Goal: Task Accomplishment & Management: Manage account settings

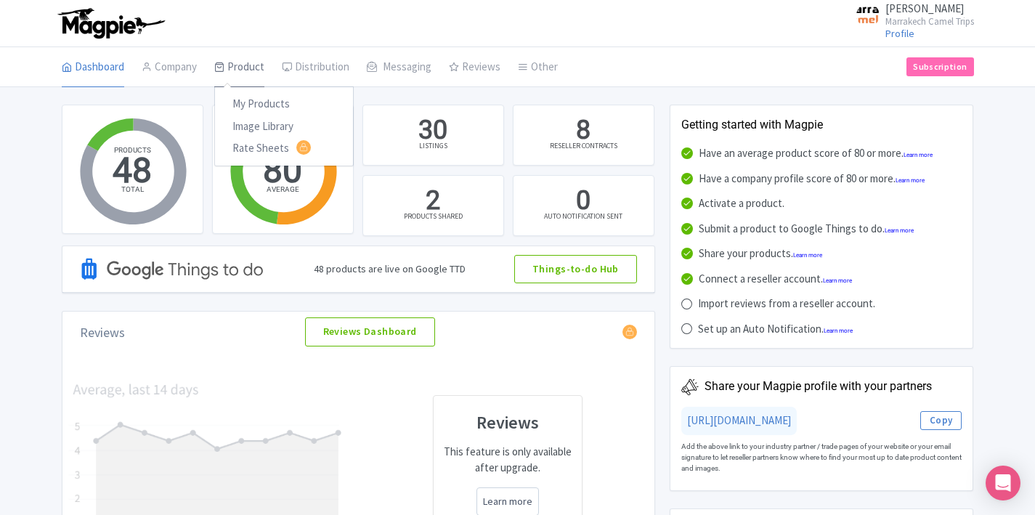
click at [224, 71] on icon at bounding box center [219, 67] width 10 height 10
click at [264, 100] on link "My Products" at bounding box center [284, 104] width 138 height 23
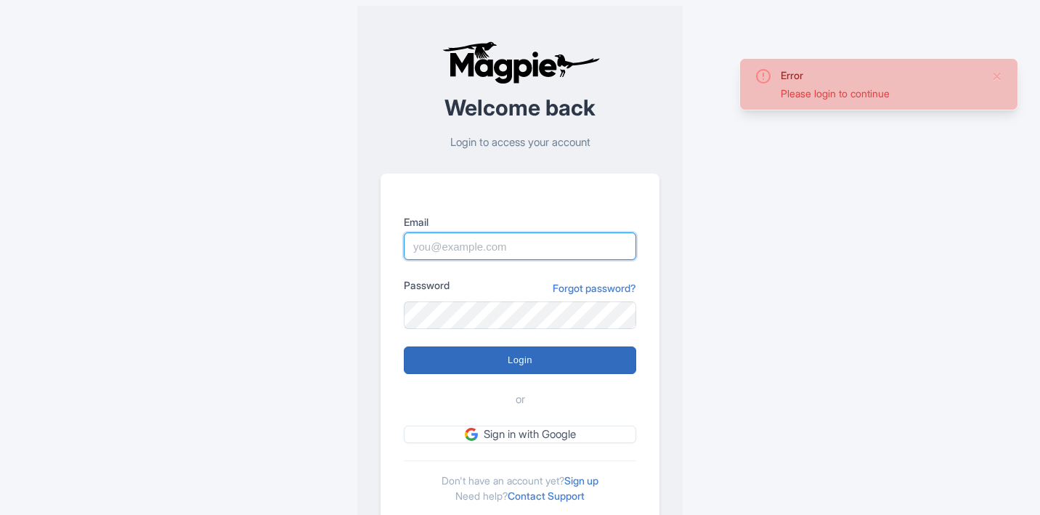
type input "marrakechcameltrips@gmail.com"
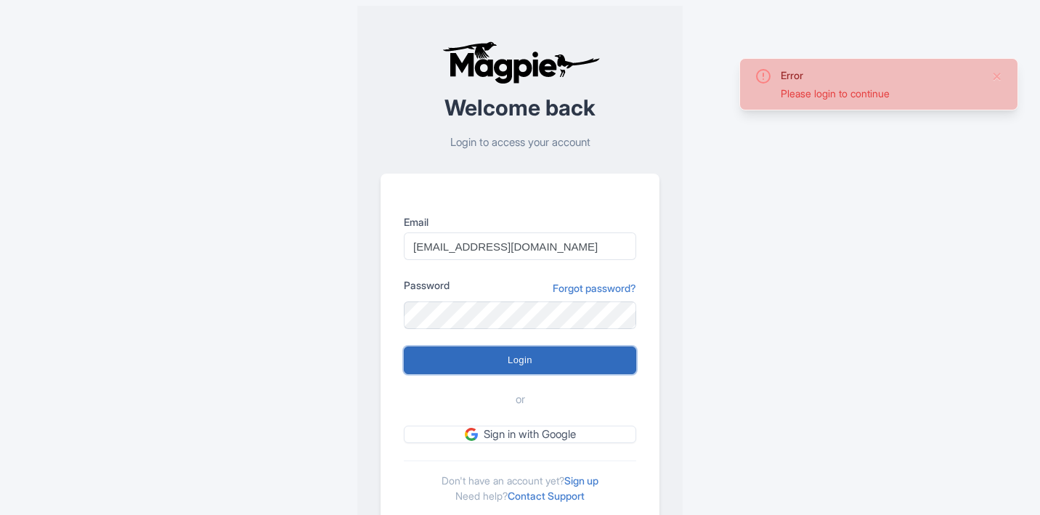
click at [484, 354] on input "Login" at bounding box center [520, 360] width 232 height 28
type input "Logging in..."
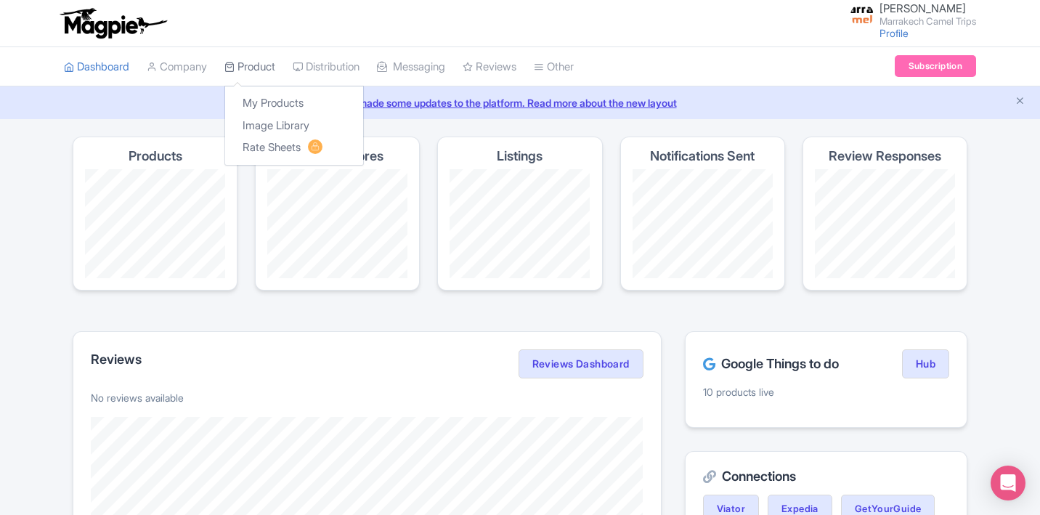
click at [249, 76] on link "Product" at bounding box center [249, 67] width 51 height 40
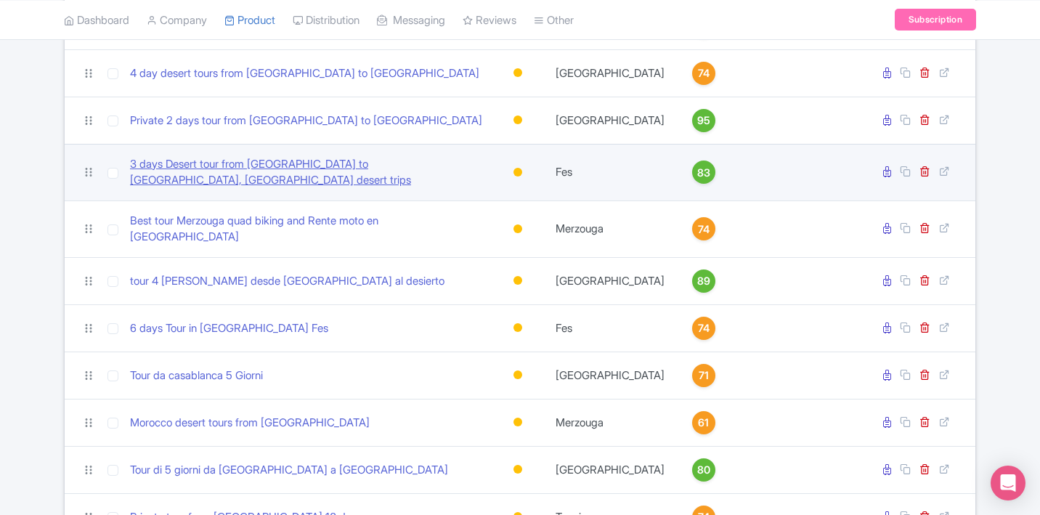
scroll to position [979, 0]
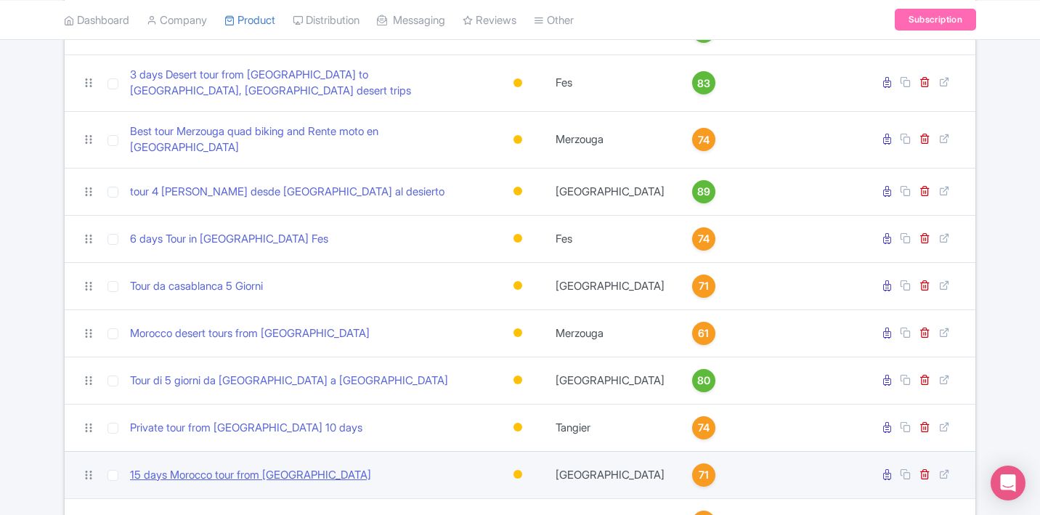
click at [168, 467] on link "15 days Morocco tour from Casablanca" at bounding box center [250, 475] width 241 height 17
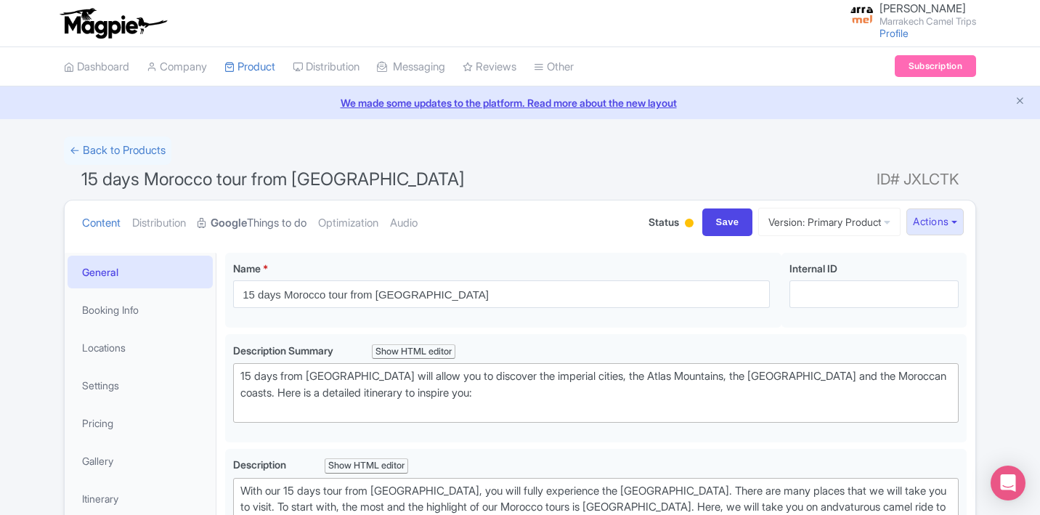
click at [245, 208] on link "Google Things to do" at bounding box center [251, 223] width 109 height 46
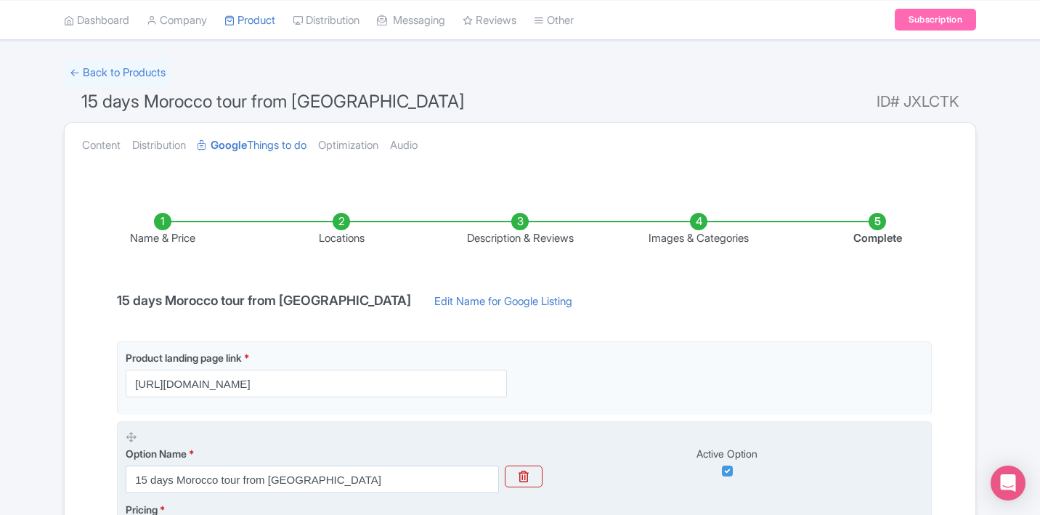
scroll to position [197, 0]
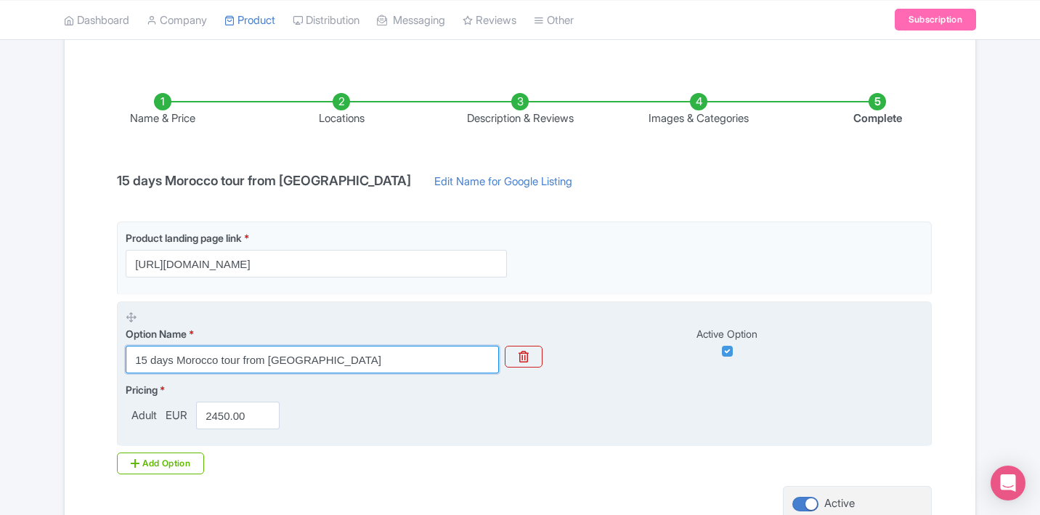
click at [346, 359] on input "15 days Morocco tour from Casablanca" at bounding box center [312, 360] width 373 height 28
paste input "casablanca desert tours"
click at [332, 359] on input "15 days Morocco tour from Casablanca: casablanca desert tours" at bounding box center [312, 360] width 373 height 28
drag, startPoint x: 333, startPoint y: 358, endPoint x: 480, endPoint y: 351, distance: 147.6
click at [480, 351] on input "15 days Morocco tour from Casablanca: Casablanca desert tours" at bounding box center [312, 360] width 373 height 28
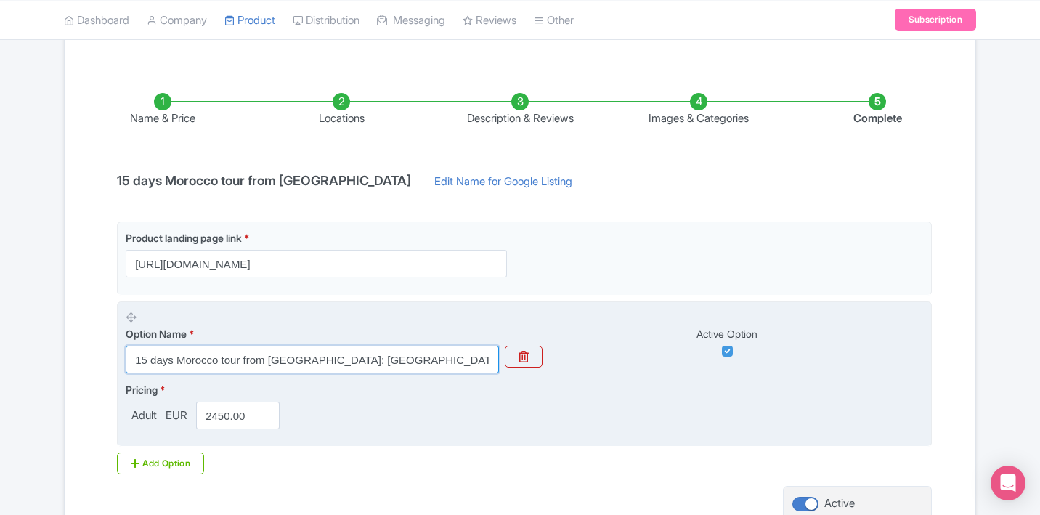
click at [473, 354] on input "15 days Morocco tour from Casablanca: Casablanca desert tours" at bounding box center [312, 360] width 373 height 28
drag, startPoint x: 457, startPoint y: 359, endPoint x: 333, endPoint y: 359, distance: 124.1
click at [333, 359] on input "15 days Morocco tour from Casablanca: Casablanca desert tours" at bounding box center [312, 360] width 373 height 28
type input "15 days Morocco tour from Casablanca: Casablanca desert tours"
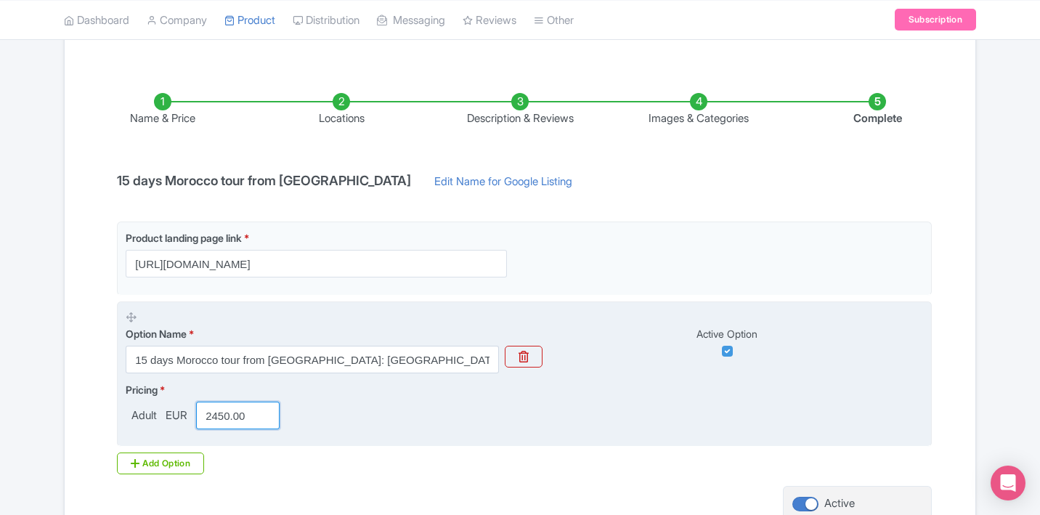
click at [214, 415] on input "2450.00" at bounding box center [237, 415] width 83 height 28
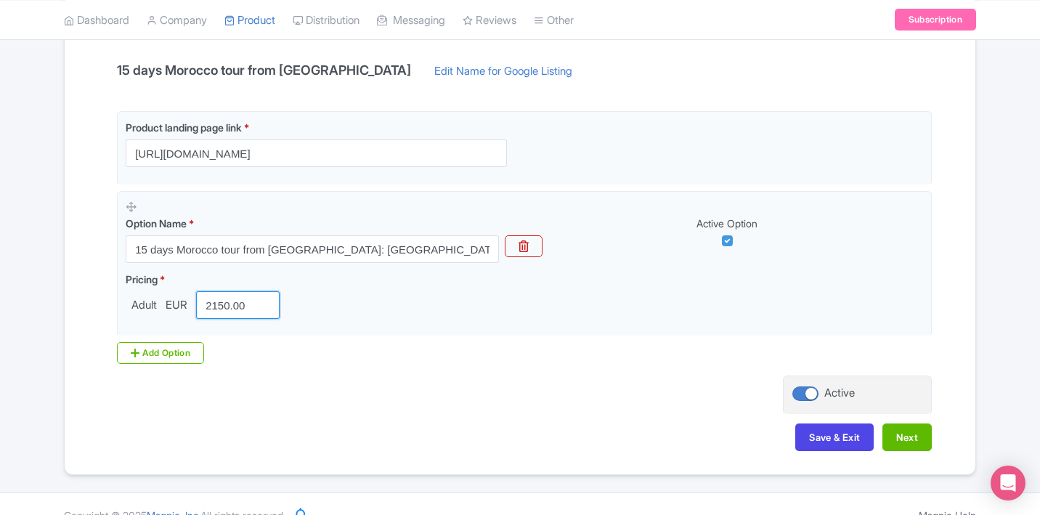
scroll to position [330, 0]
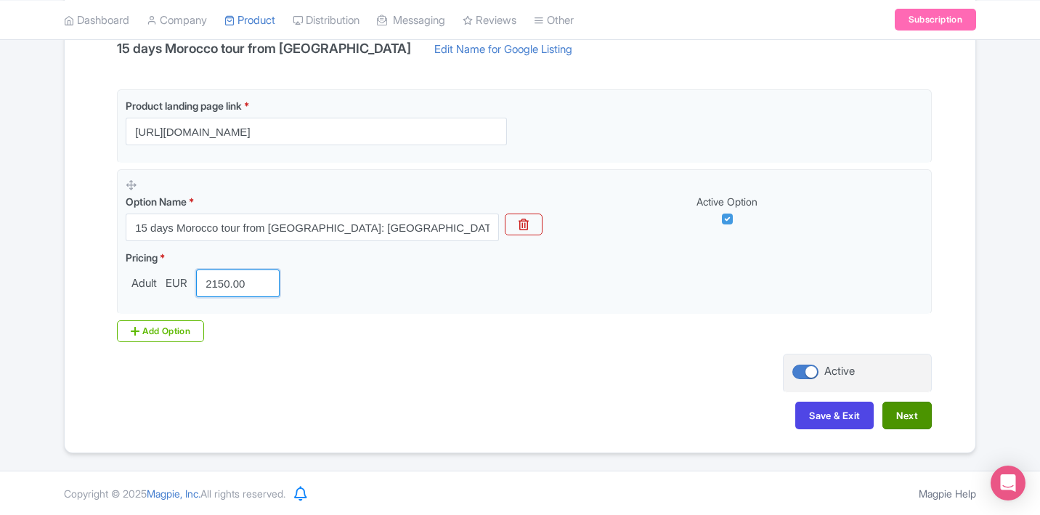
type input "2150.00"
click at [900, 407] on button "Next" at bounding box center [906, 415] width 49 height 28
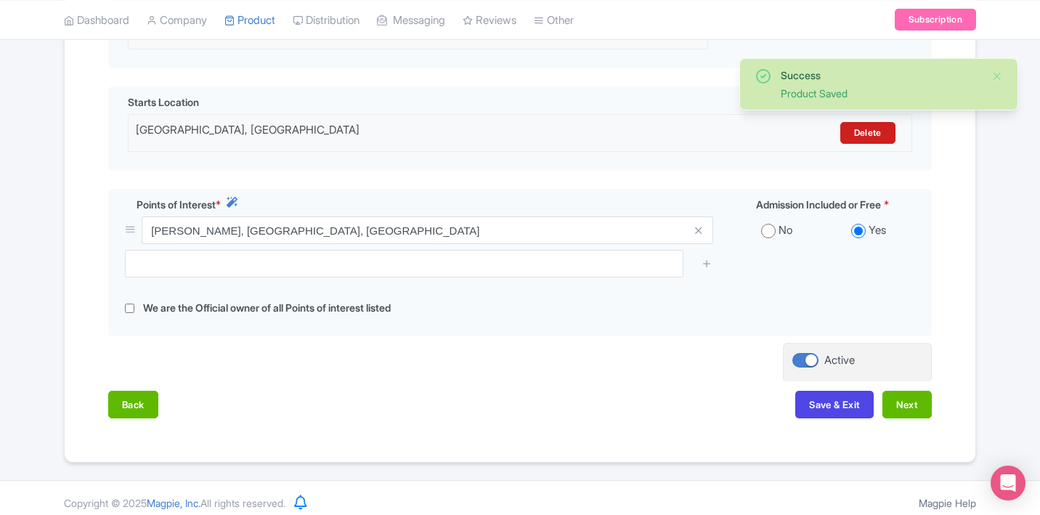
scroll to position [424, 0]
click at [902, 400] on button "Next" at bounding box center [906, 404] width 49 height 28
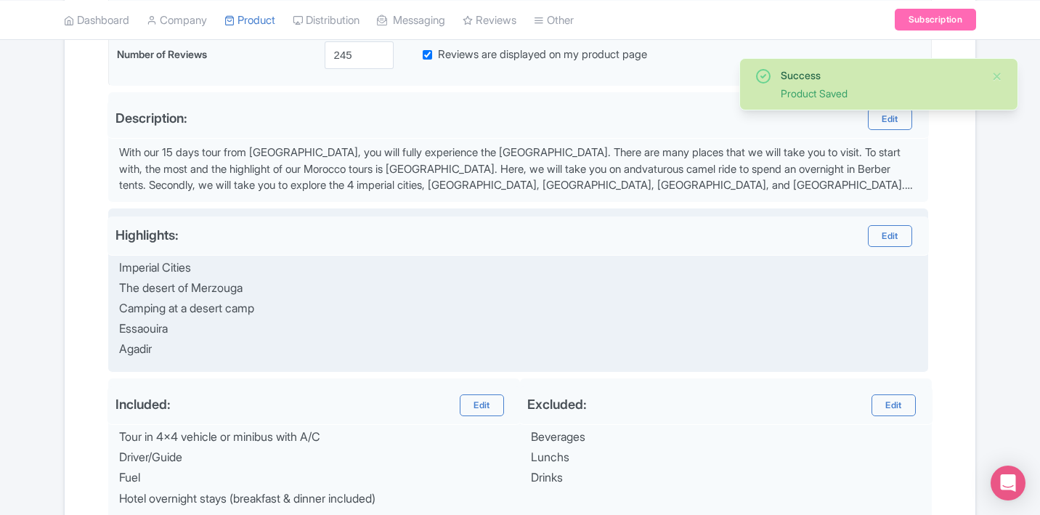
scroll to position [93, 0]
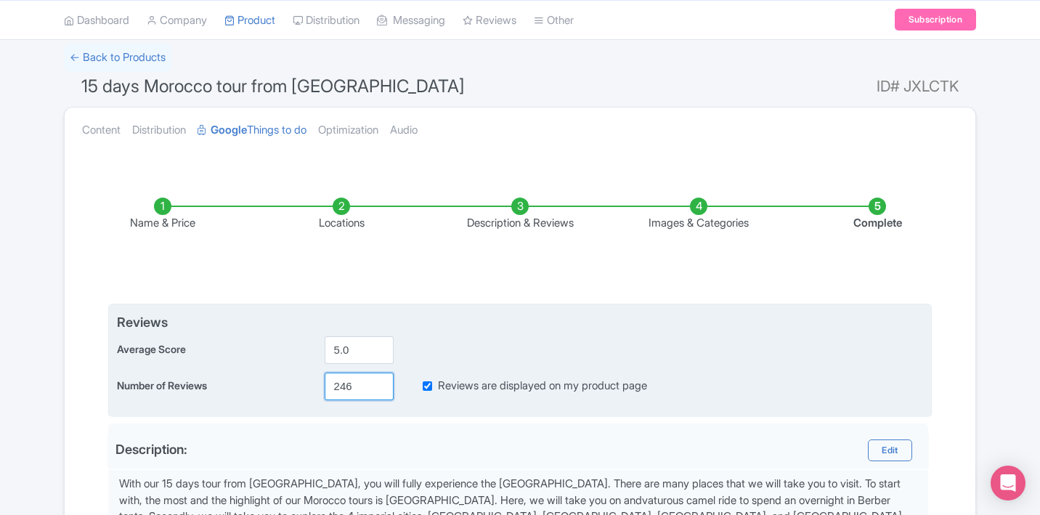
click at [376, 381] on input "246" at bounding box center [359, 386] width 69 height 28
click at [376, 381] on input "247" at bounding box center [359, 386] width 69 height 28
click at [376, 381] on input "248" at bounding box center [359, 386] width 69 height 28
click at [376, 381] on input "249" at bounding box center [359, 386] width 69 height 28
click at [377, 383] on input "250" at bounding box center [359, 386] width 69 height 28
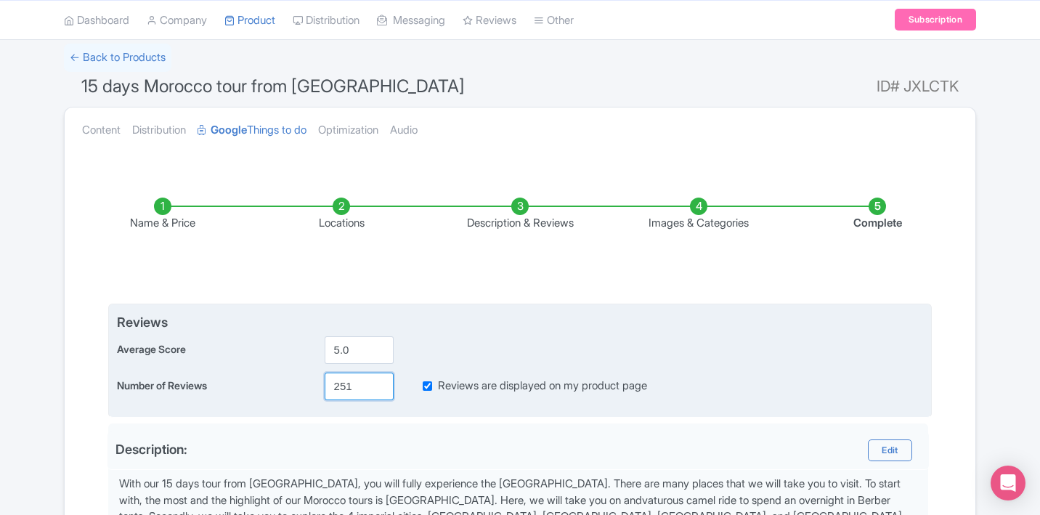
click at [378, 383] on input "251" at bounding box center [359, 386] width 69 height 28
click at [379, 383] on input "252" at bounding box center [359, 386] width 69 height 28
click at [379, 383] on input "253" at bounding box center [359, 386] width 69 height 28
click at [379, 383] on input "254" at bounding box center [359, 386] width 69 height 28
click at [379, 383] on input "255" at bounding box center [359, 386] width 69 height 28
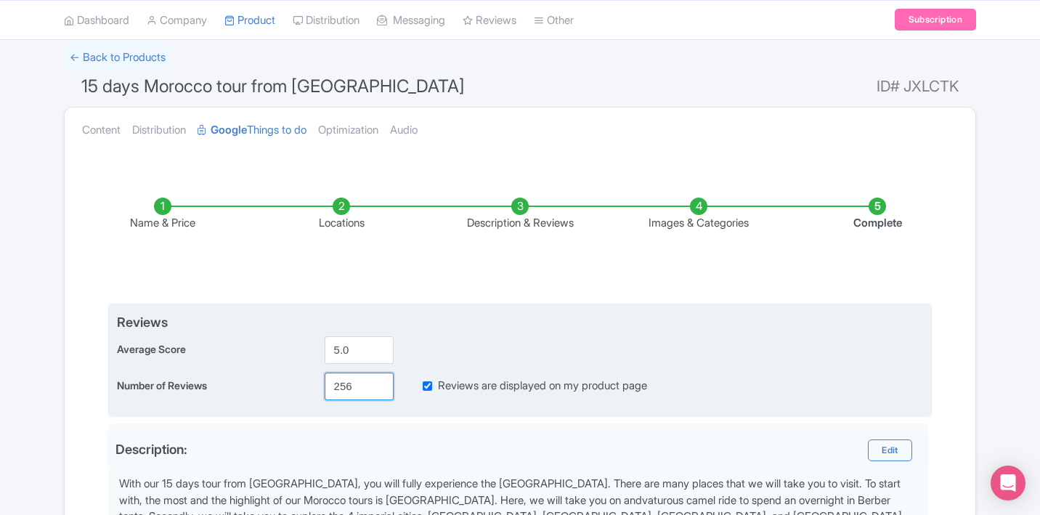
click at [380, 383] on input "256" at bounding box center [359, 386] width 69 height 28
click at [382, 383] on input "257" at bounding box center [359, 386] width 69 height 28
click at [383, 383] on input "258" at bounding box center [359, 386] width 69 height 28
click at [383, 383] on input "259" at bounding box center [359, 386] width 69 height 28
click at [383, 383] on input "260" at bounding box center [359, 386] width 69 height 28
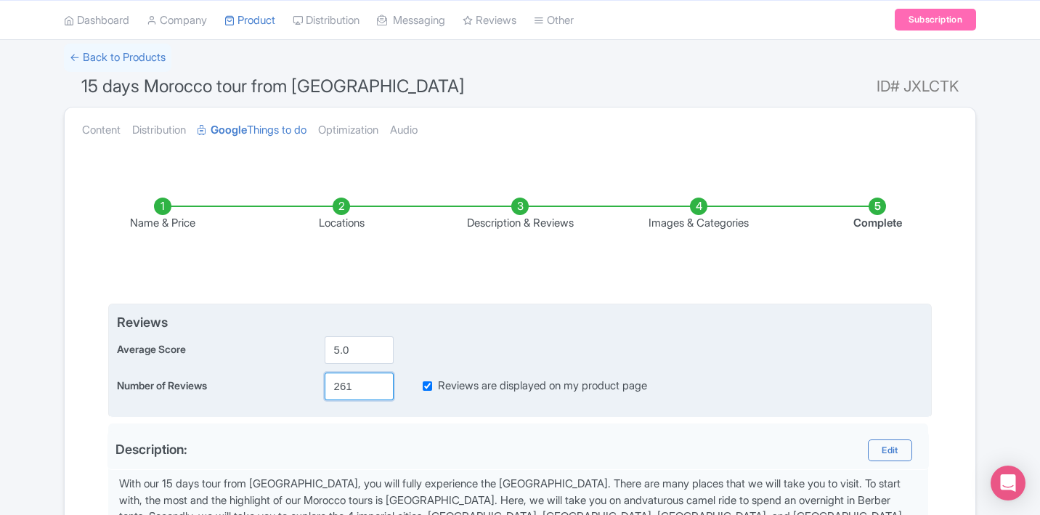
click at [383, 383] on input "261" at bounding box center [359, 386] width 69 height 28
click at [383, 383] on input "262" at bounding box center [359, 386] width 69 height 28
click at [383, 383] on input "263" at bounding box center [359, 386] width 69 height 28
click at [383, 383] on input "264" at bounding box center [359, 386] width 69 height 28
click at [382, 382] on input "265" at bounding box center [359, 386] width 69 height 28
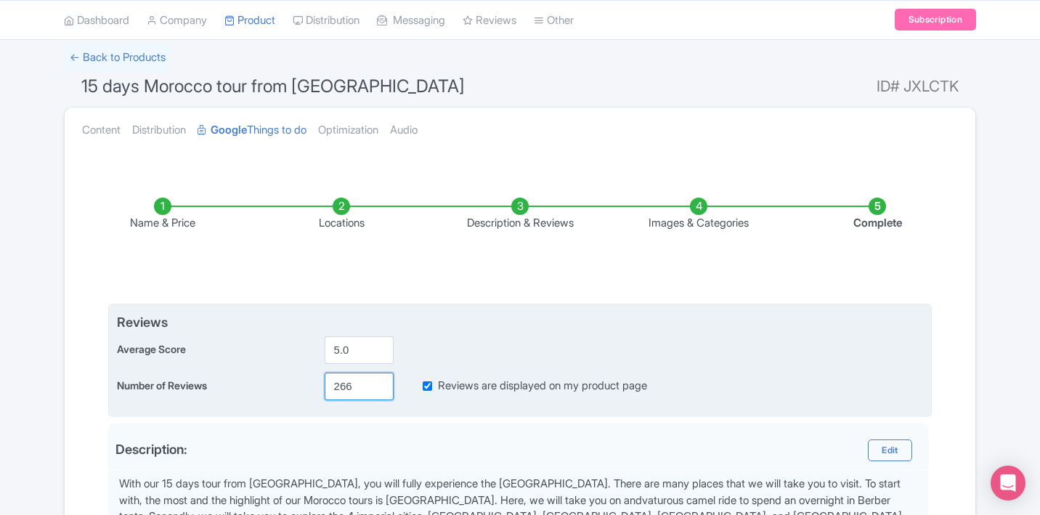
click at [382, 382] on input "266" at bounding box center [359, 386] width 69 height 28
click at [382, 382] on input "267" at bounding box center [359, 386] width 69 height 28
click at [381, 382] on input "268" at bounding box center [359, 386] width 69 height 28
click at [381, 382] on input "269" at bounding box center [359, 386] width 69 height 28
click at [381, 382] on input "270" at bounding box center [359, 386] width 69 height 28
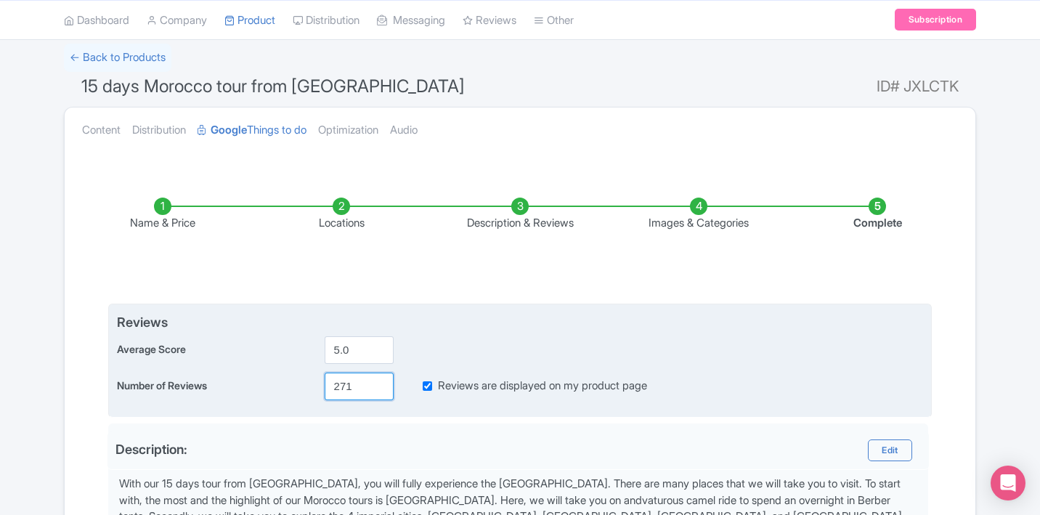
type input "271"
click at [380, 381] on input "271" at bounding box center [359, 386] width 69 height 28
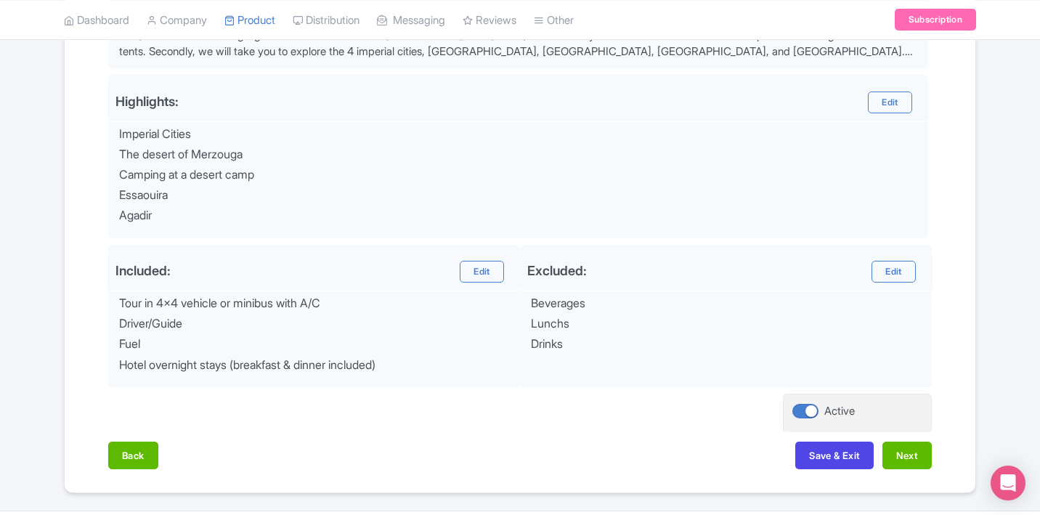
scroll to position [565, 0]
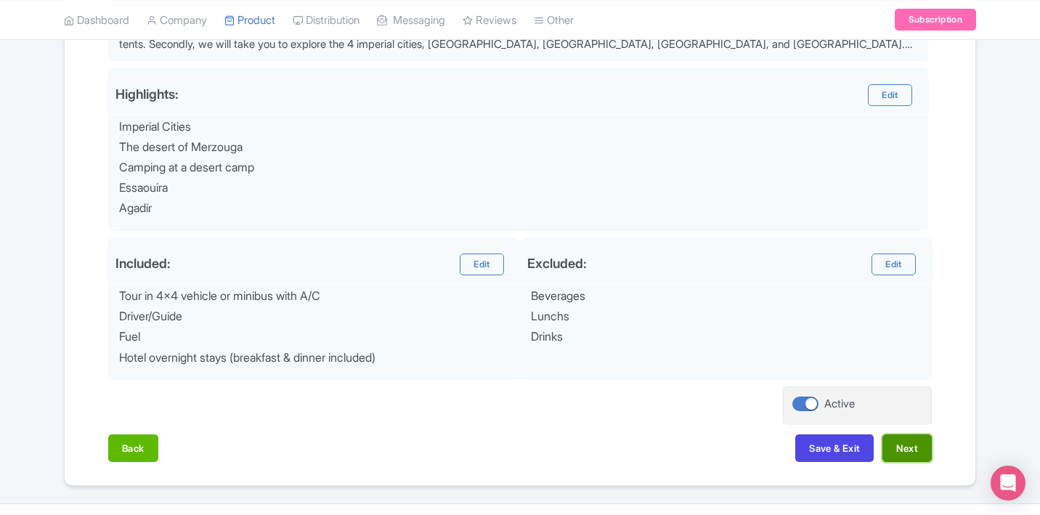
click at [919, 447] on button "Next" at bounding box center [906, 448] width 49 height 28
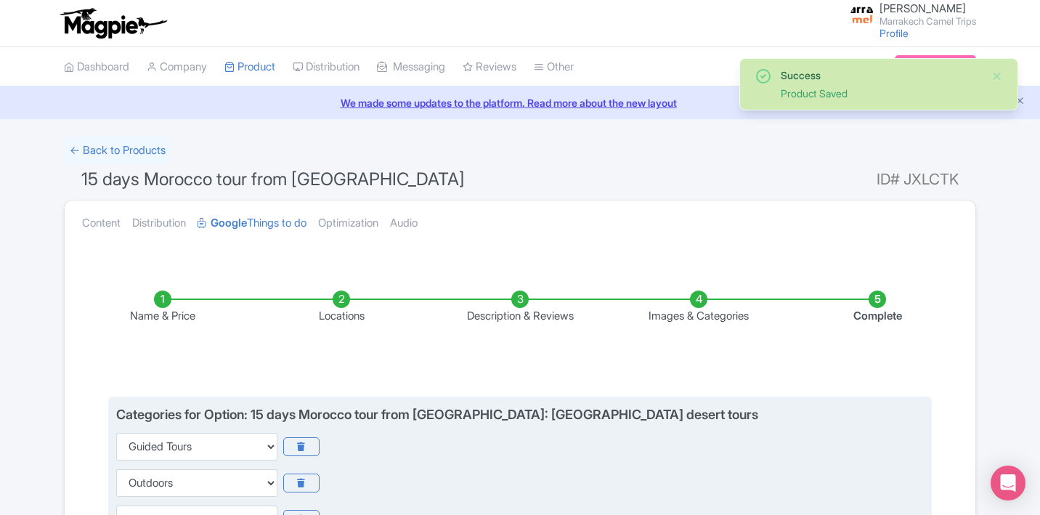
scroll to position [310, 0]
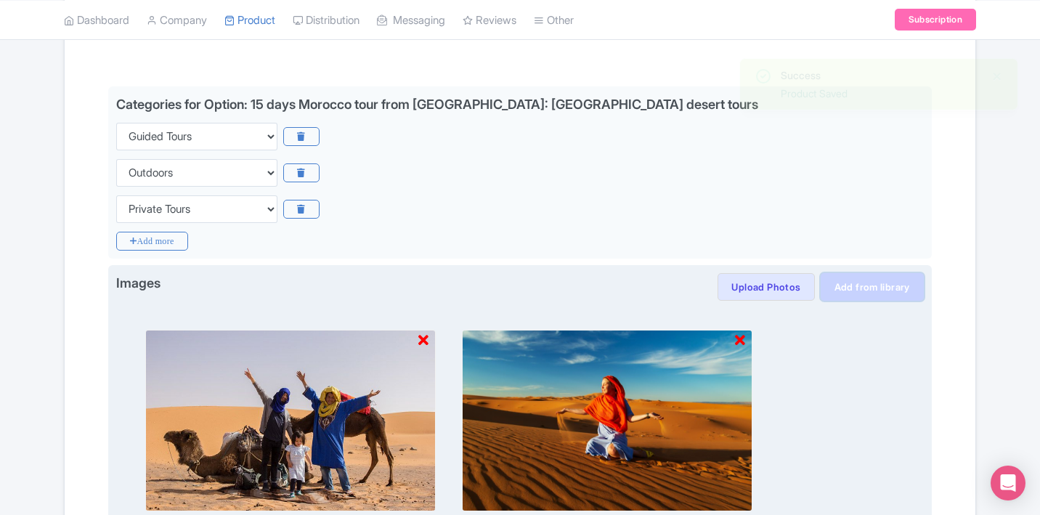
click at [841, 288] on link "Add from library" at bounding box center [871, 287] width 103 height 28
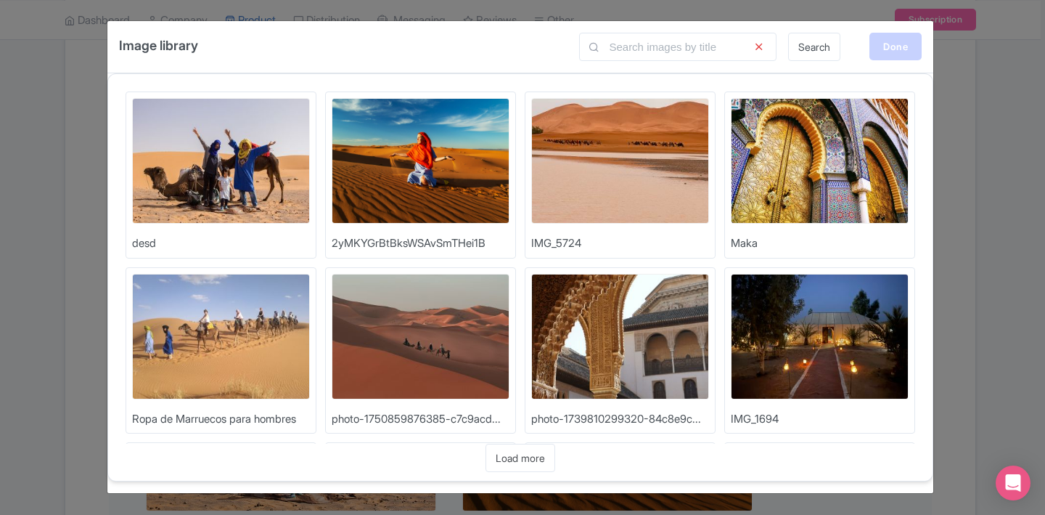
click at [895, 54] on div "Done" at bounding box center [896, 47] width 52 height 28
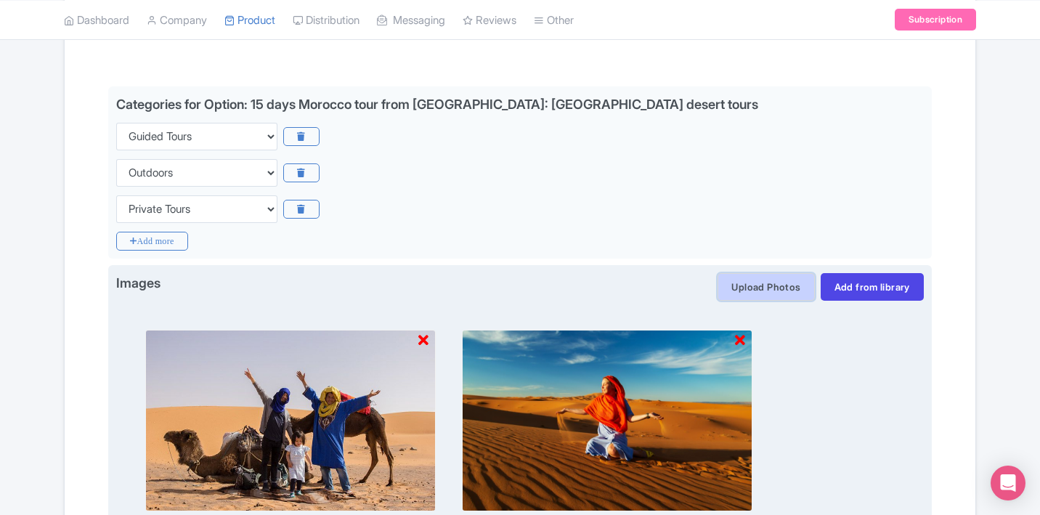
click at [750, 289] on button "Upload Photos" at bounding box center [765, 287] width 97 height 28
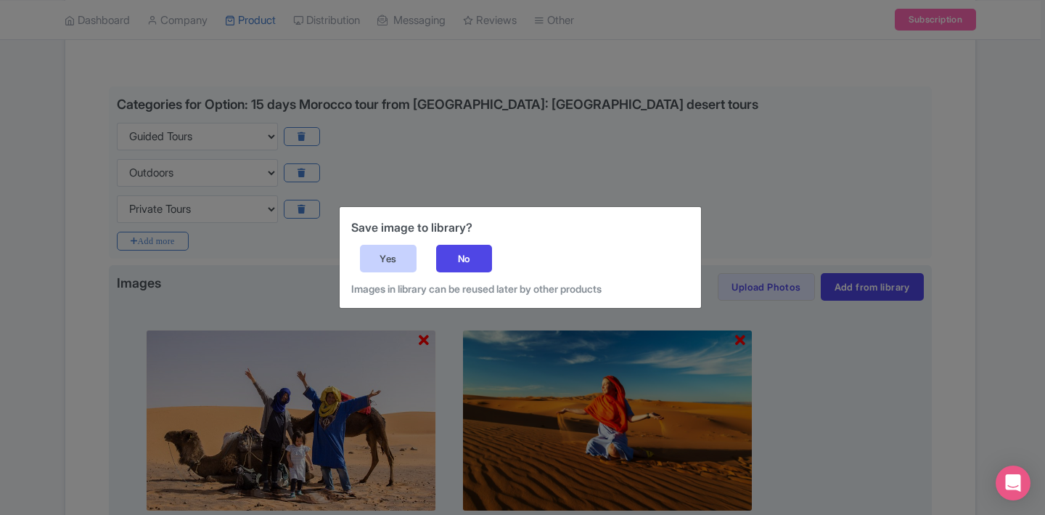
click at [399, 252] on div "Yes" at bounding box center [388, 259] width 57 height 28
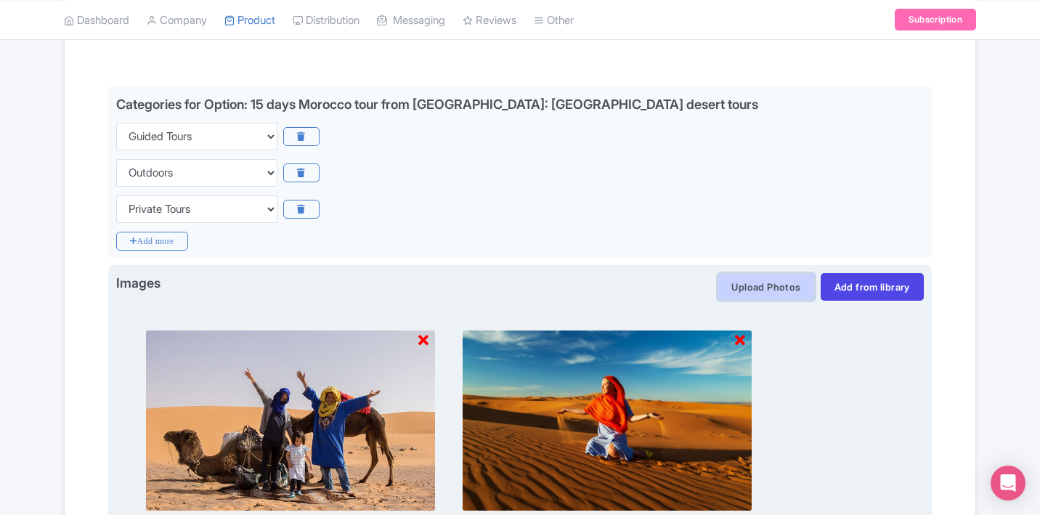
click at [759, 284] on button "Upload Photos" at bounding box center [765, 287] width 97 height 28
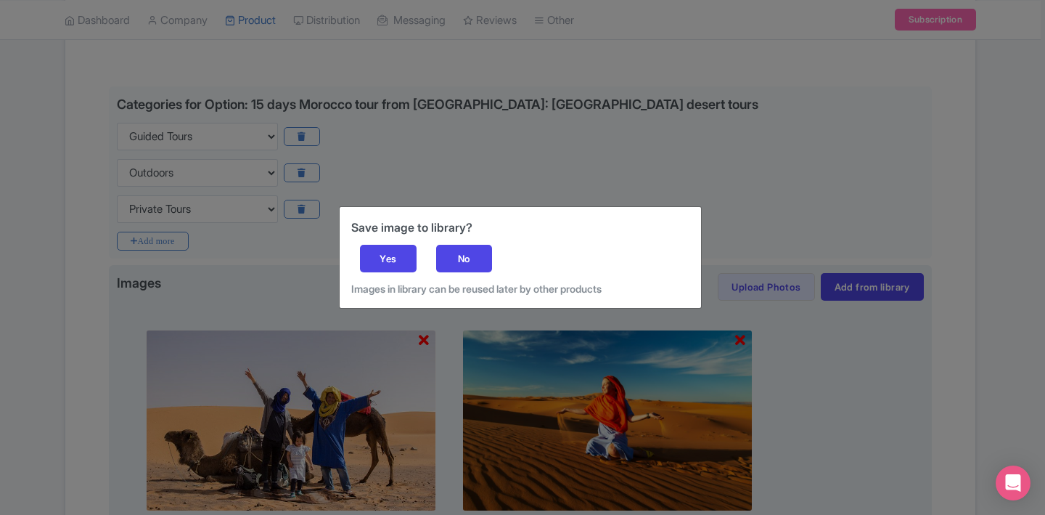
click at [416, 256] on div "Save image to library? Yes No Images in library can be reused later by other pr…" at bounding box center [521, 257] width 362 height 101
click at [413, 258] on div "Yes" at bounding box center [388, 259] width 57 height 28
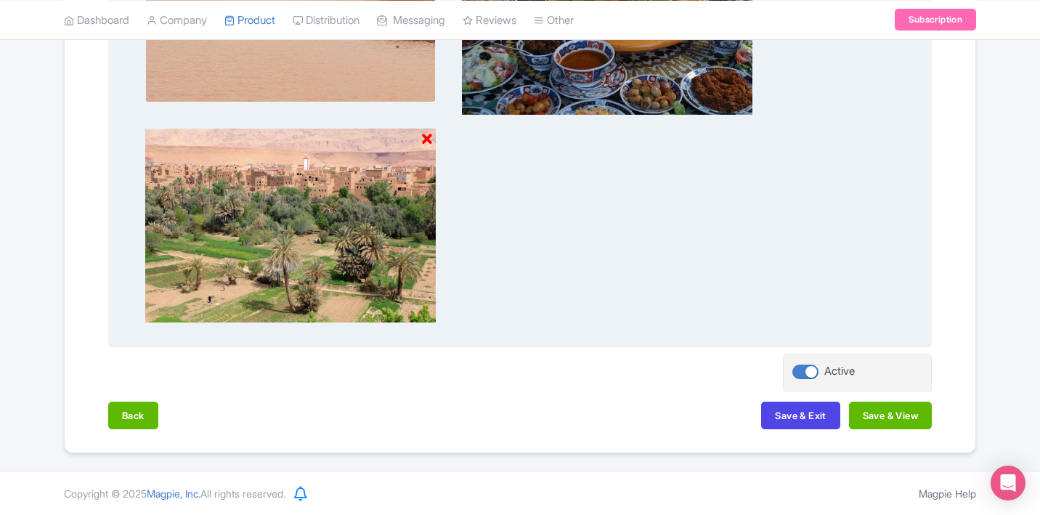
scroll to position [256, 0]
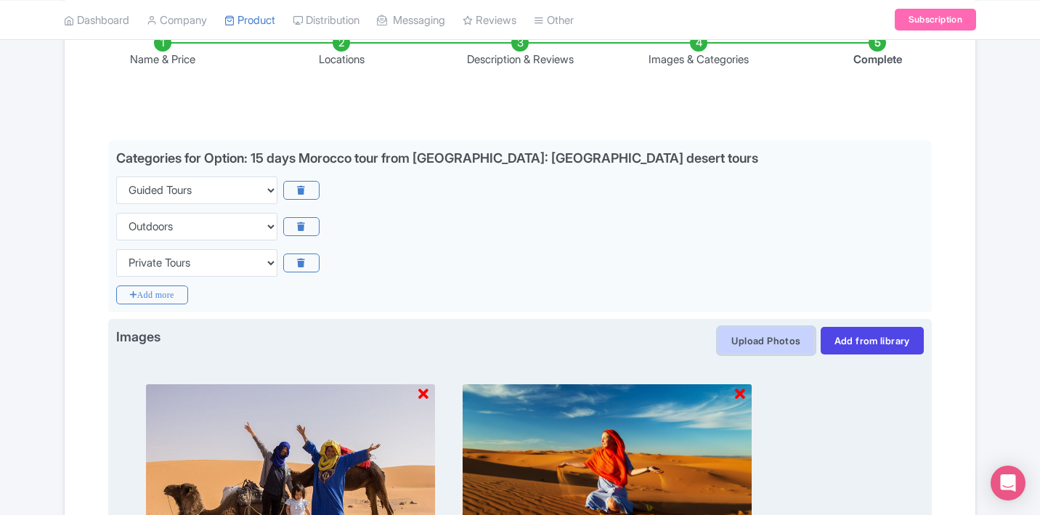
click at [754, 340] on button "Upload Photos" at bounding box center [765, 341] width 97 height 28
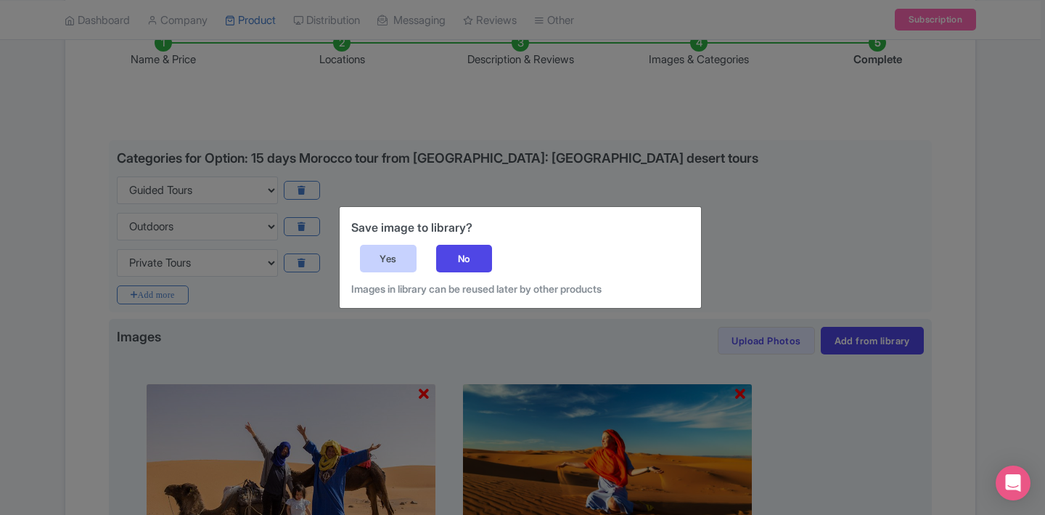
click at [407, 259] on div "Yes" at bounding box center [388, 259] width 57 height 28
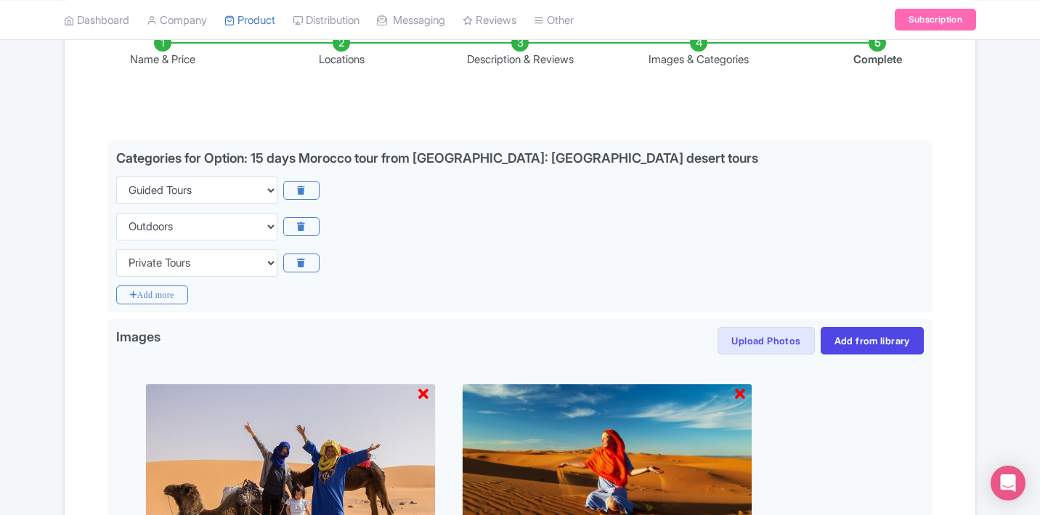
scroll to position [926, 0]
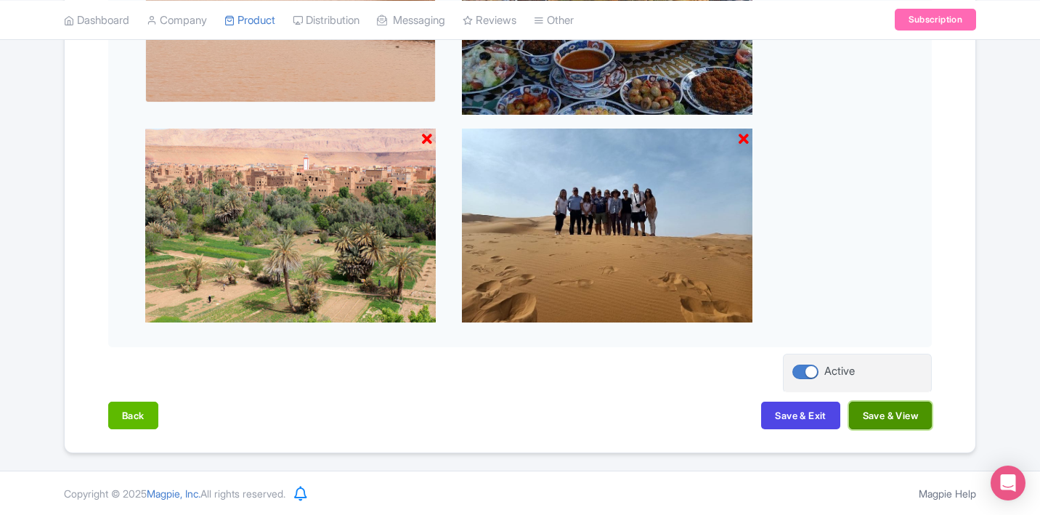
click at [886, 420] on button "Save & View" at bounding box center [890, 415] width 83 height 28
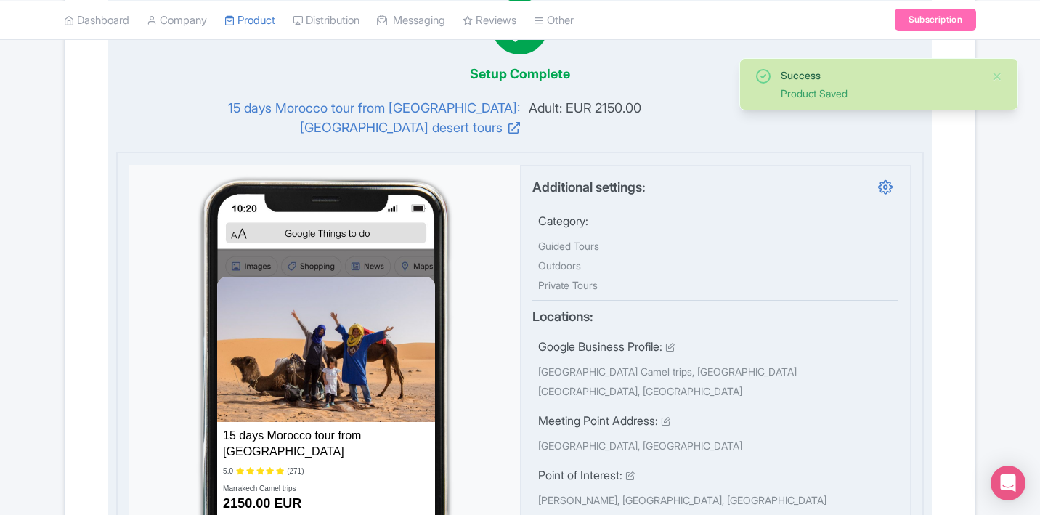
scroll to position [437, 0]
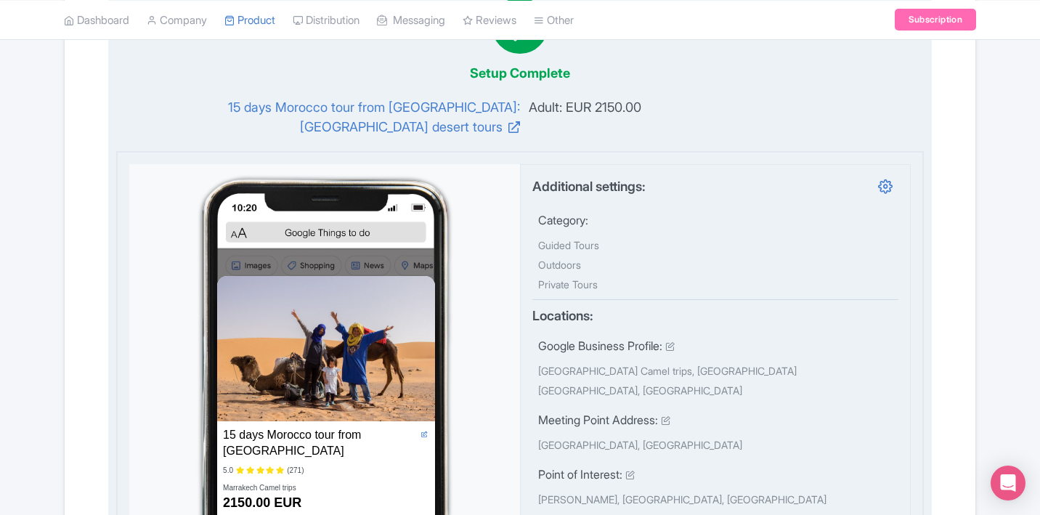
click at [423, 431] on link at bounding box center [424, 436] width 9 height 12
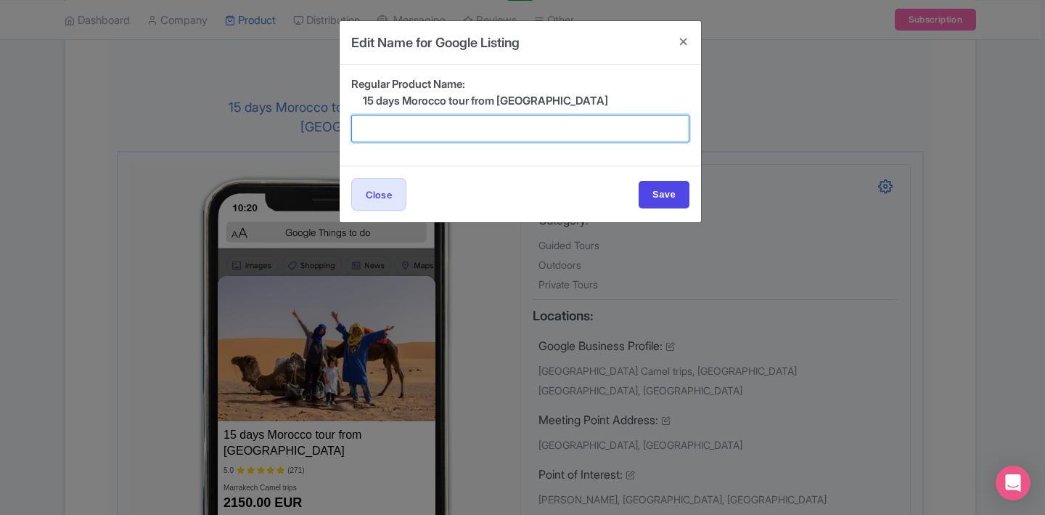
click at [492, 131] on input "text" at bounding box center [520, 129] width 338 height 28
paste input "Casablanca desert tours"
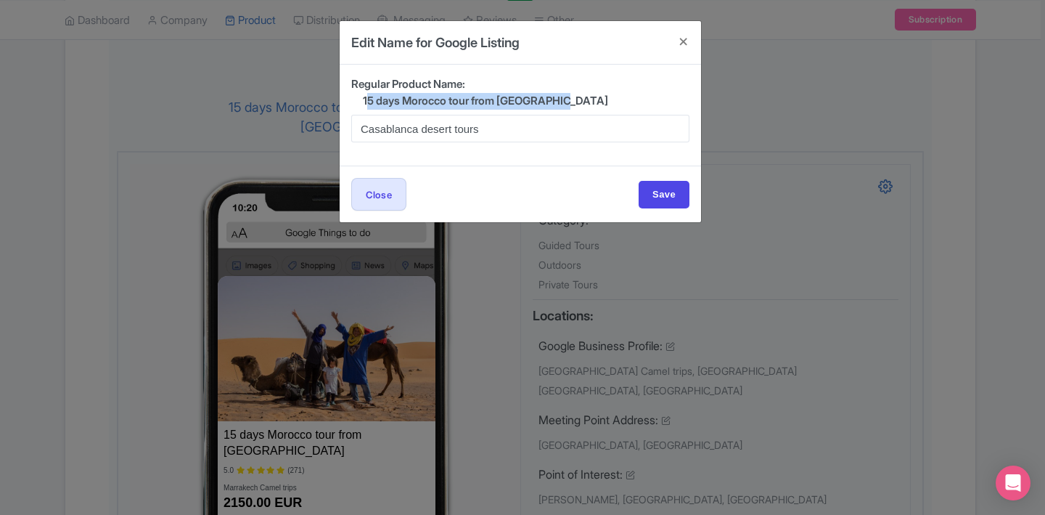
drag, startPoint x: 571, startPoint y: 102, endPoint x: 340, endPoint y: 96, distance: 231.7
click at [340, 96] on div "Regular Product Name: 15 days Morocco tour from Casablanca Casablanca desert to…" at bounding box center [521, 115] width 362 height 101
copy div "15 days Morocco tour from Casablanca"
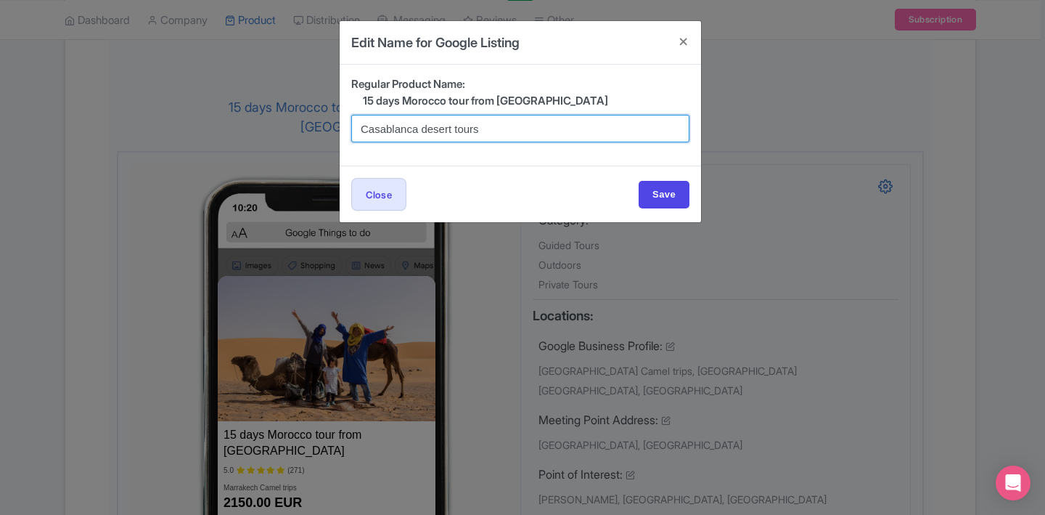
click at [362, 122] on input "Casablanca desert tours" at bounding box center [520, 129] width 338 height 28
paste input "15 days Morocco tour from Casablanca"
type input "15 days Morocco tour from Casablanca : Casablanca desert tours"
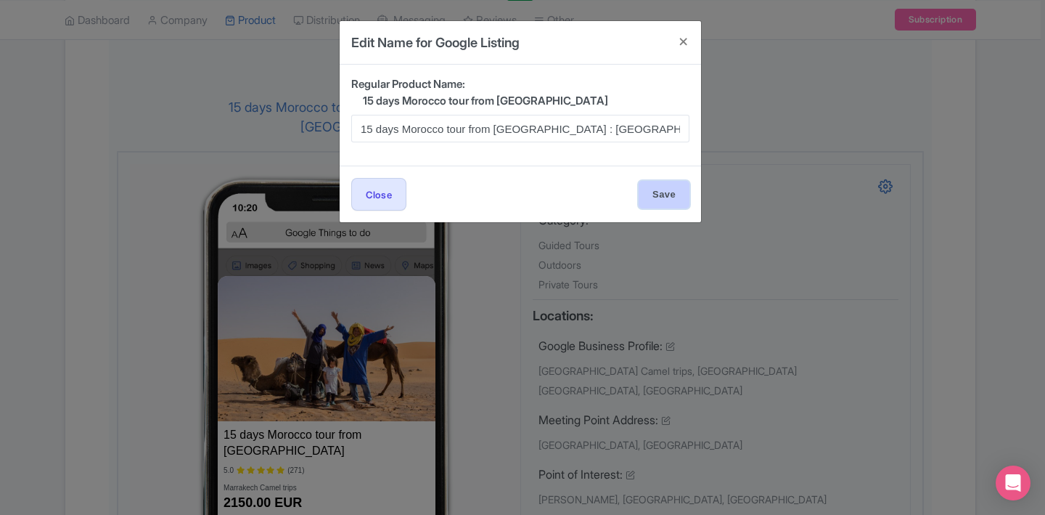
click at [662, 200] on input "Save" at bounding box center [664, 195] width 51 height 28
type input "Saving..."
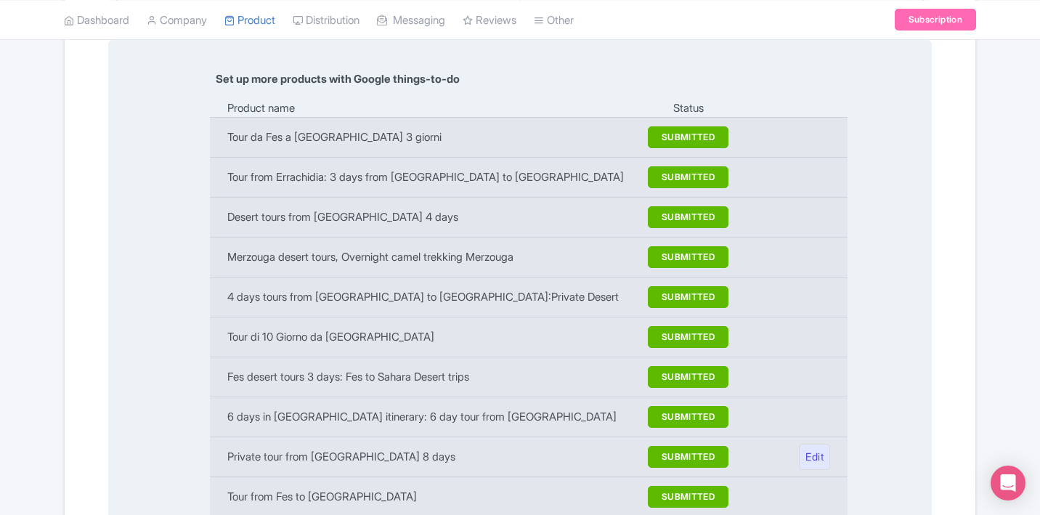
scroll to position [1769, 0]
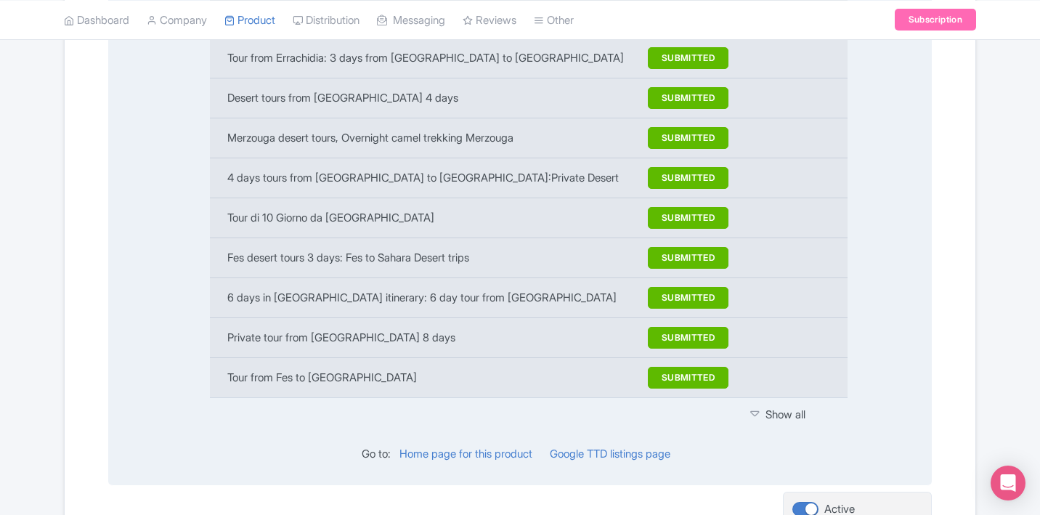
click at [753, 397] on td "Show all" at bounding box center [794, 414] width 106 height 34
click at [756, 407] on icon at bounding box center [754, 414] width 9 height 15
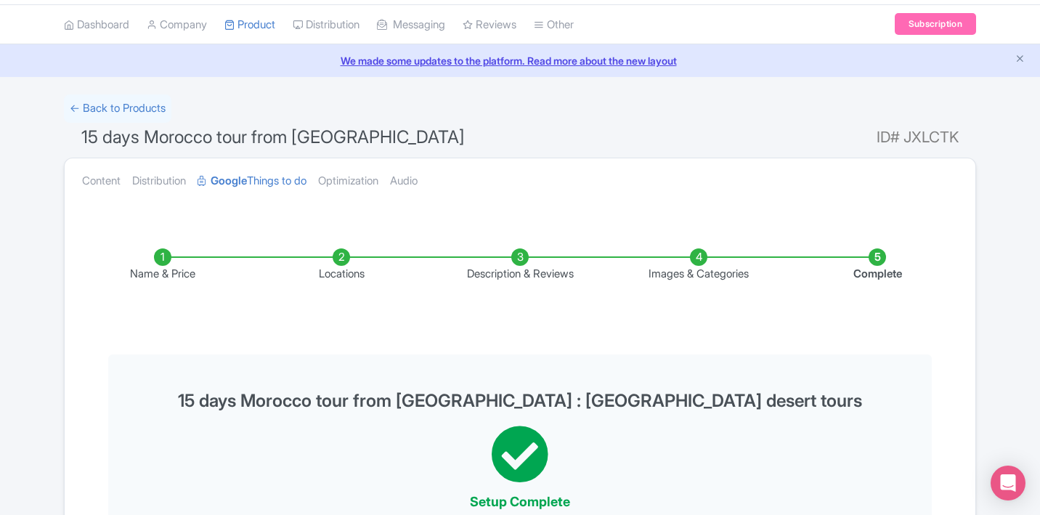
scroll to position [0, 0]
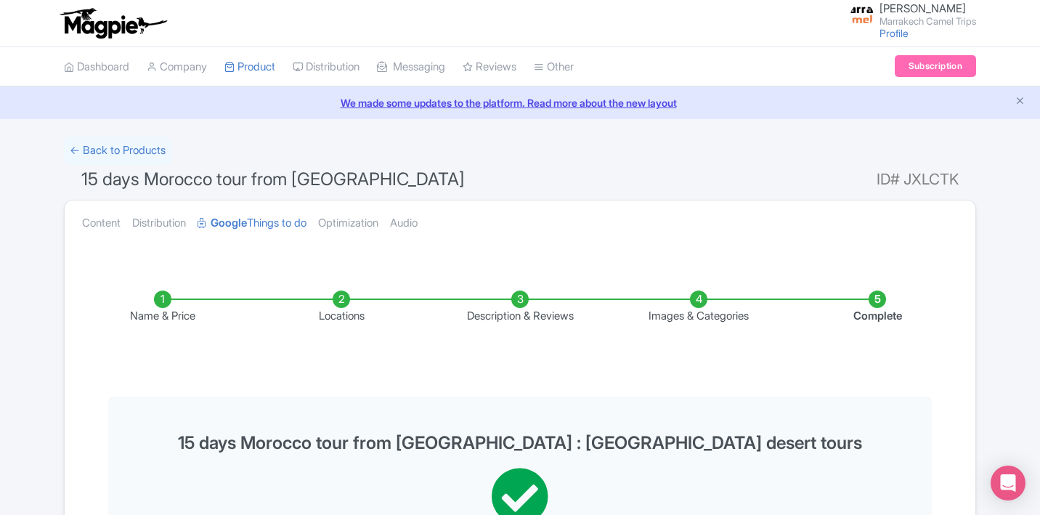
click at [660, 105] on link "We made some updates to the platform. Read more about the new layout" at bounding box center [520, 102] width 1022 height 15
click at [97, 64] on link "Dashboard" at bounding box center [96, 67] width 65 height 40
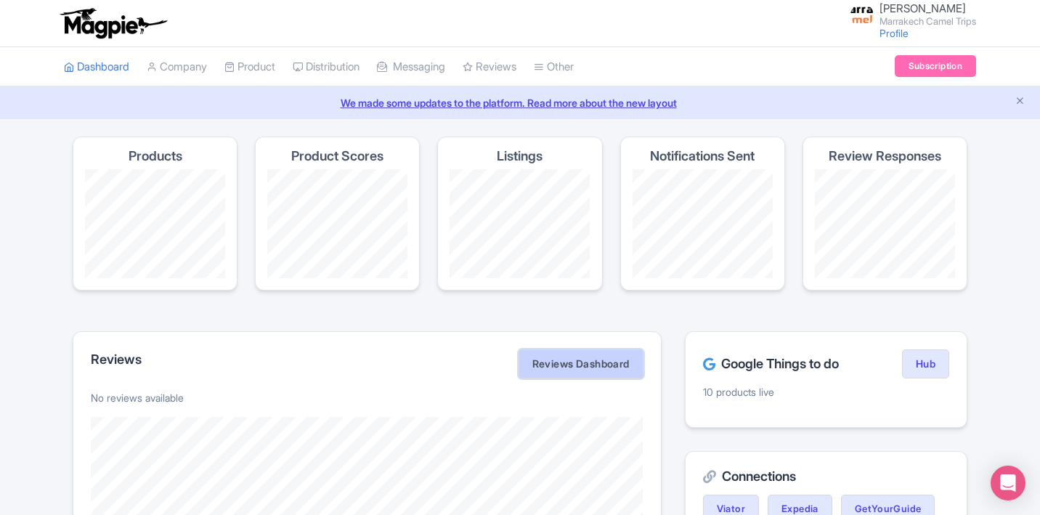
click at [553, 359] on link "Reviews Dashboard" at bounding box center [580, 363] width 125 height 29
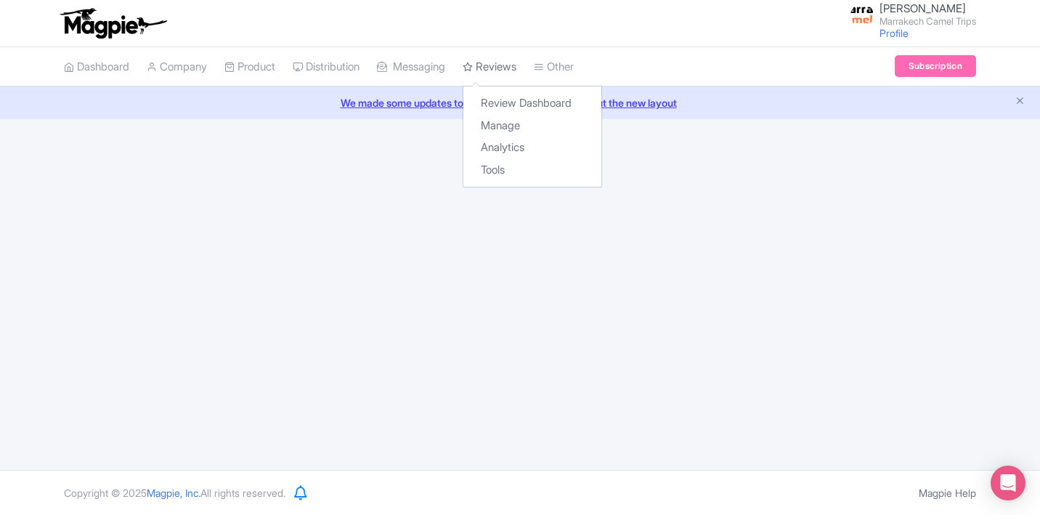
click at [486, 74] on link "Reviews" at bounding box center [489, 67] width 54 height 40
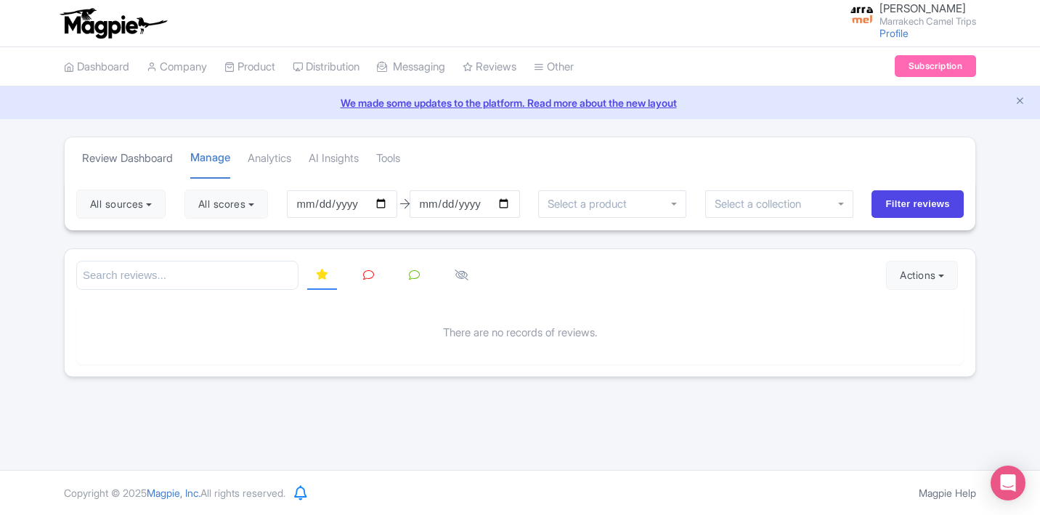
click at [139, 155] on link "Review Dashboard" at bounding box center [127, 159] width 91 height 40
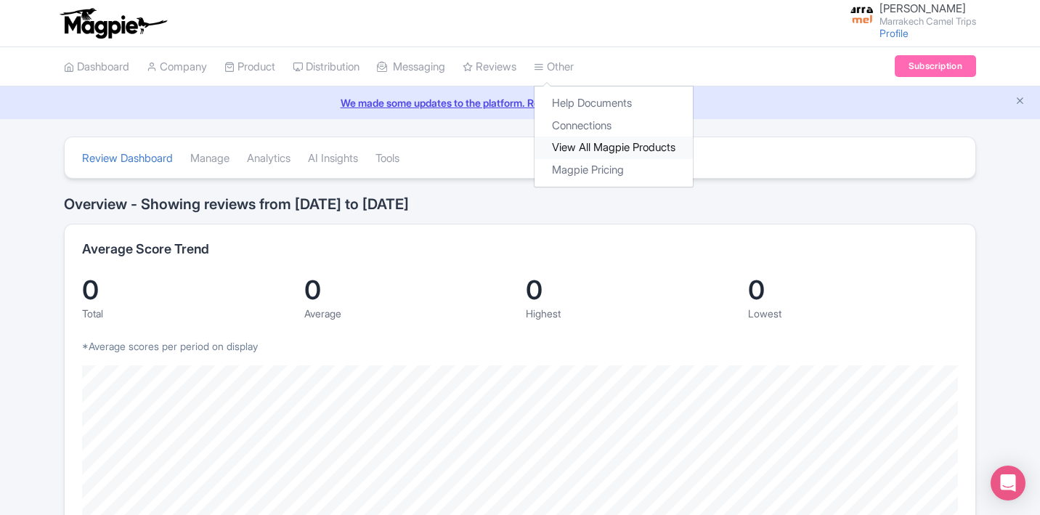
click at [603, 152] on link "View All Magpie Products" at bounding box center [613, 147] width 158 height 23
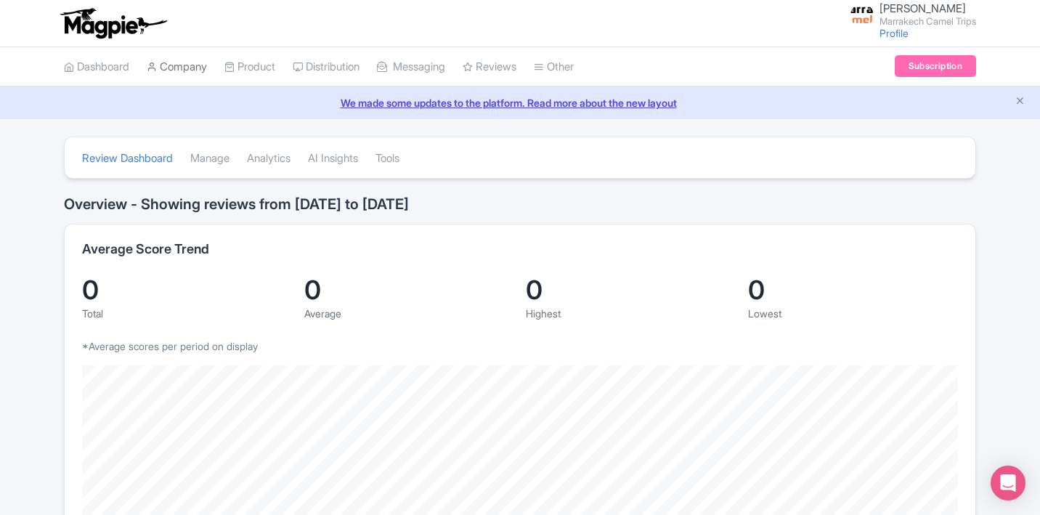
click at [195, 68] on link "Company" at bounding box center [177, 67] width 60 height 40
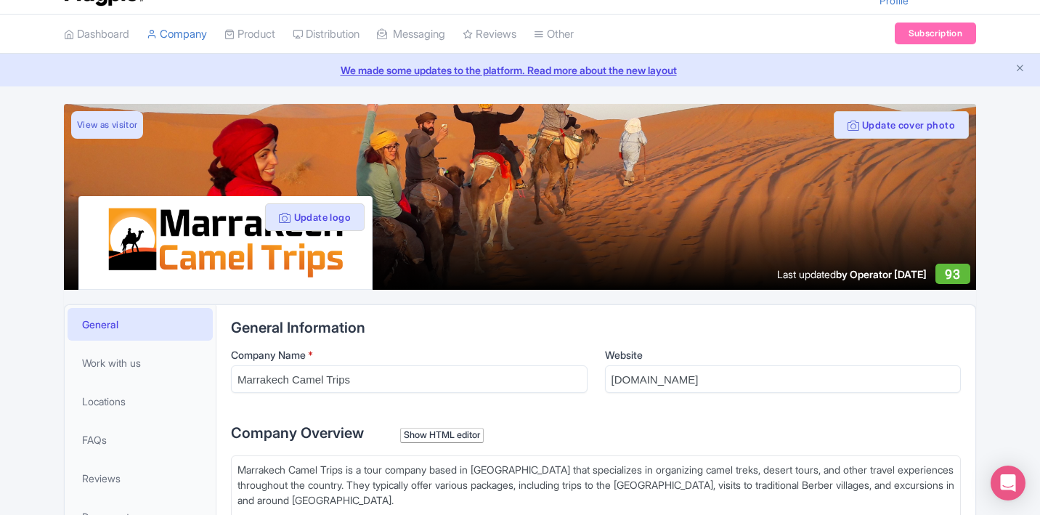
scroll to position [34, 0]
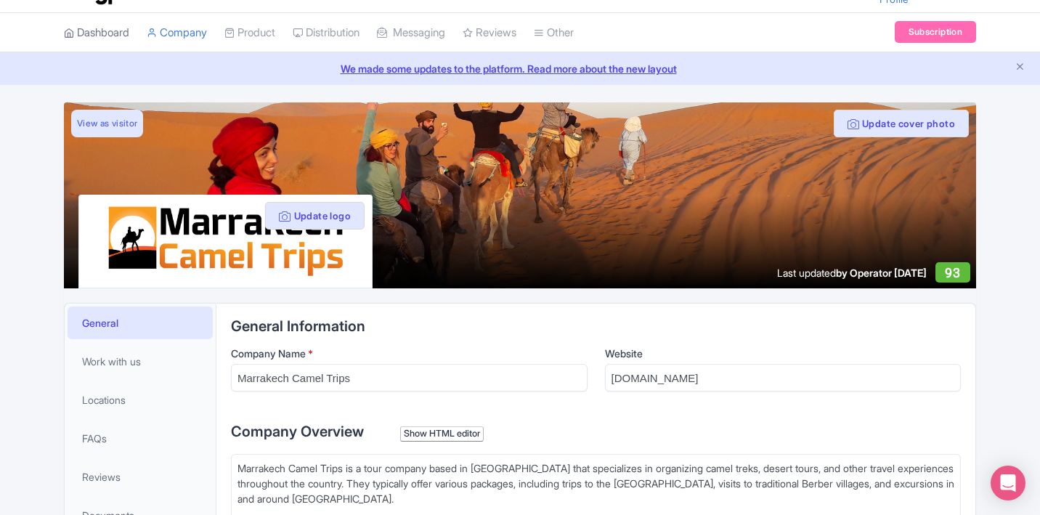
click at [86, 36] on link "Dashboard" at bounding box center [96, 33] width 65 height 40
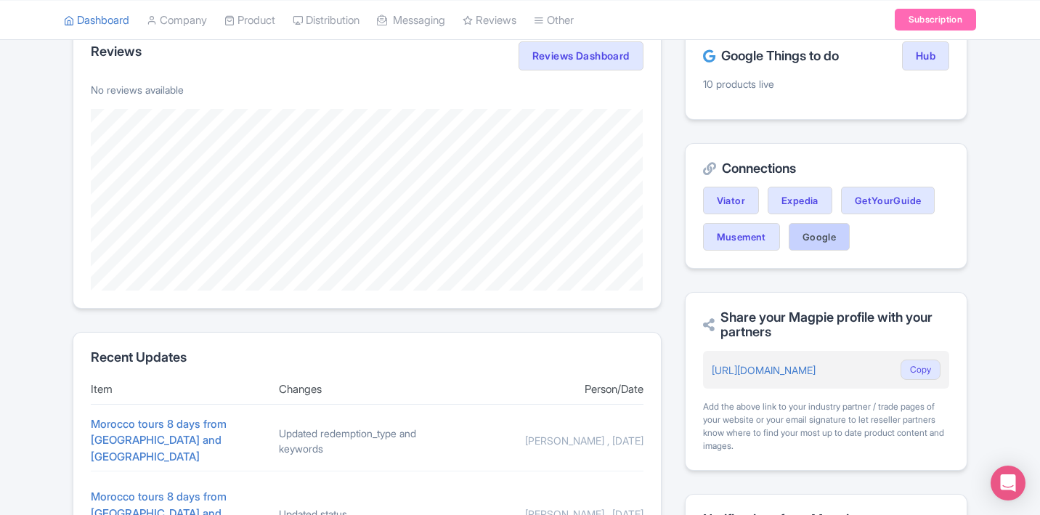
scroll to position [280, 0]
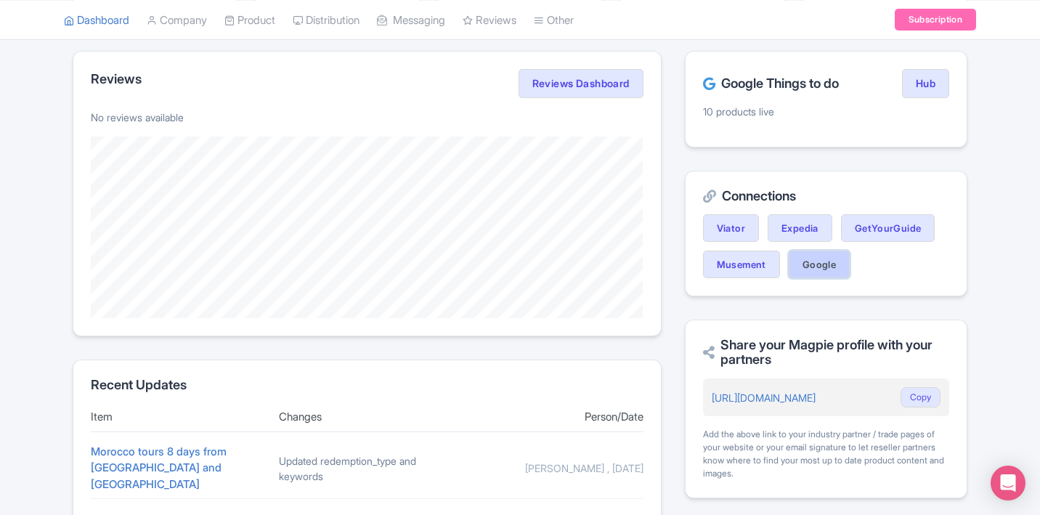
click at [834, 268] on link "Google" at bounding box center [818, 264] width 61 height 28
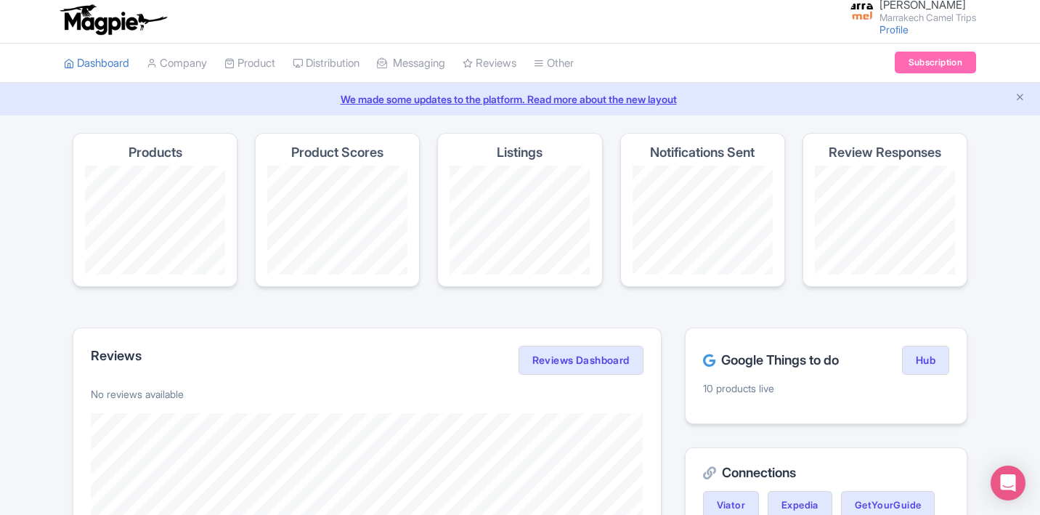
scroll to position [0, 0]
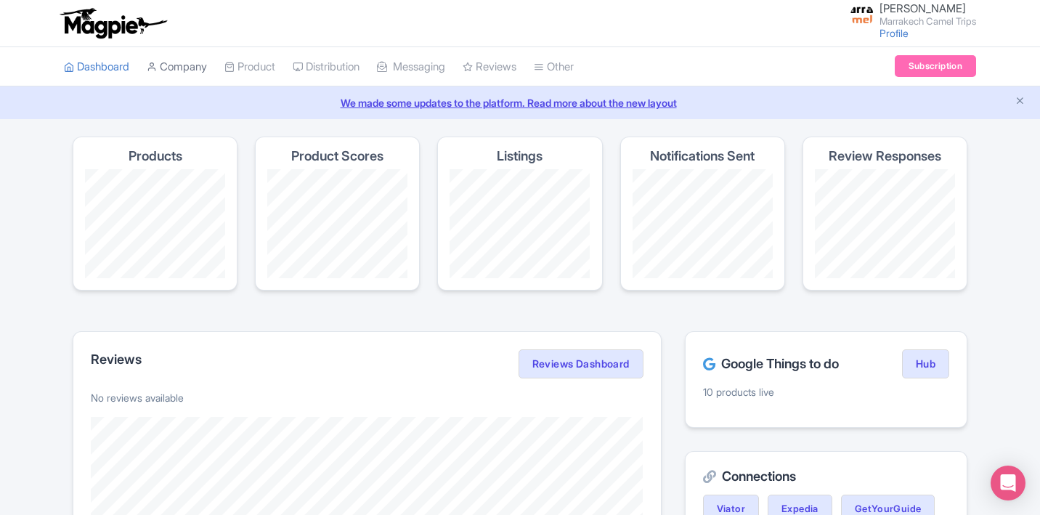
click at [171, 68] on link "Company" at bounding box center [177, 67] width 60 height 40
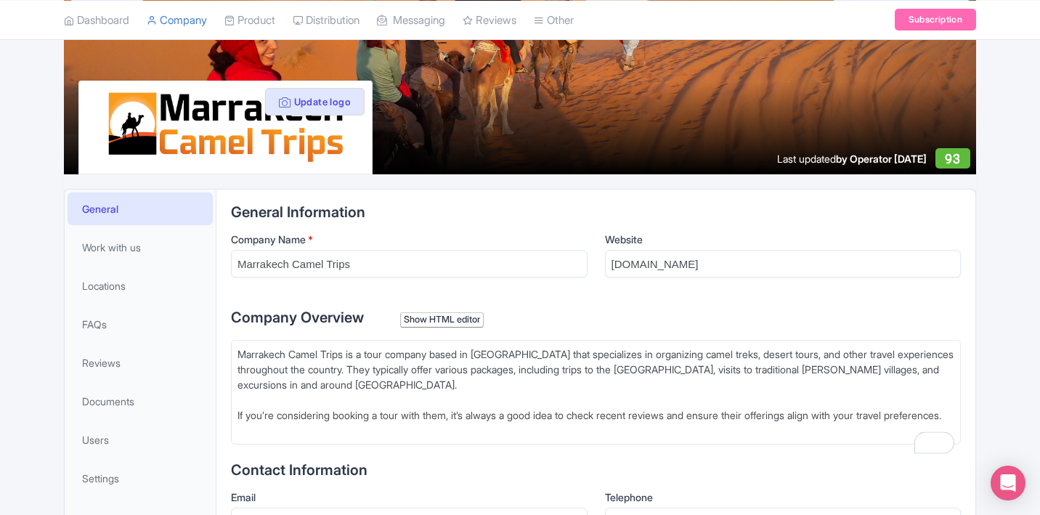
scroll to position [280, 0]
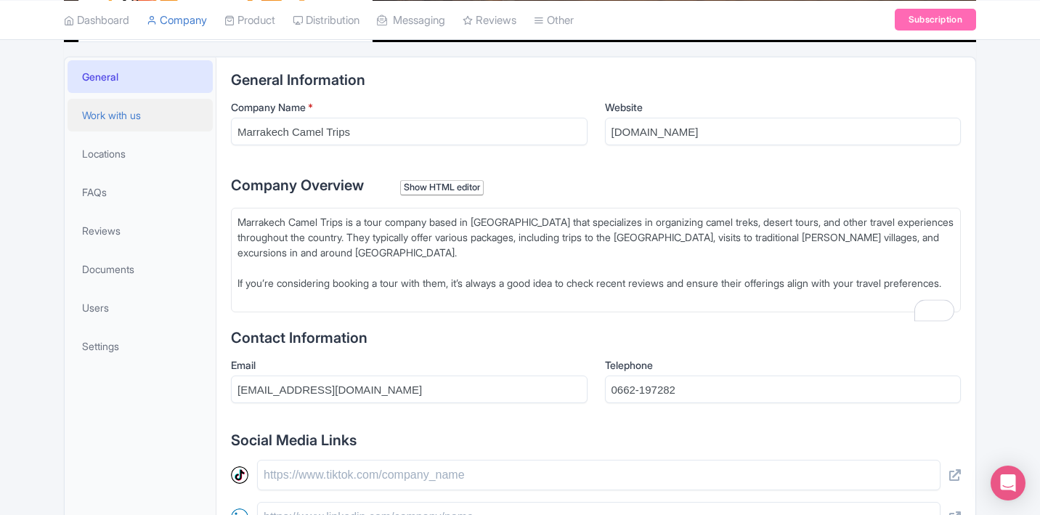
click at [120, 102] on link "Work with us" at bounding box center [140, 115] width 145 height 33
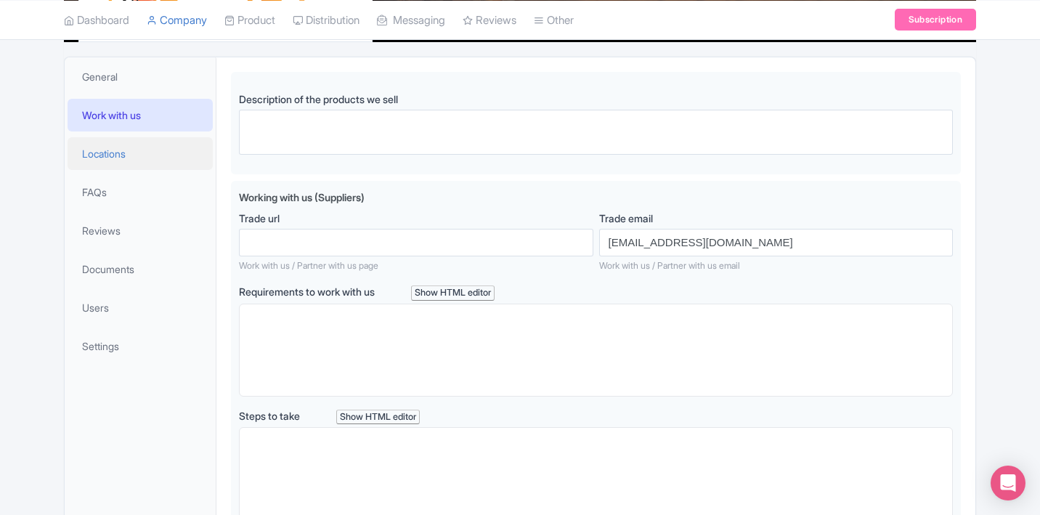
click at [100, 143] on link "Locations" at bounding box center [140, 153] width 145 height 33
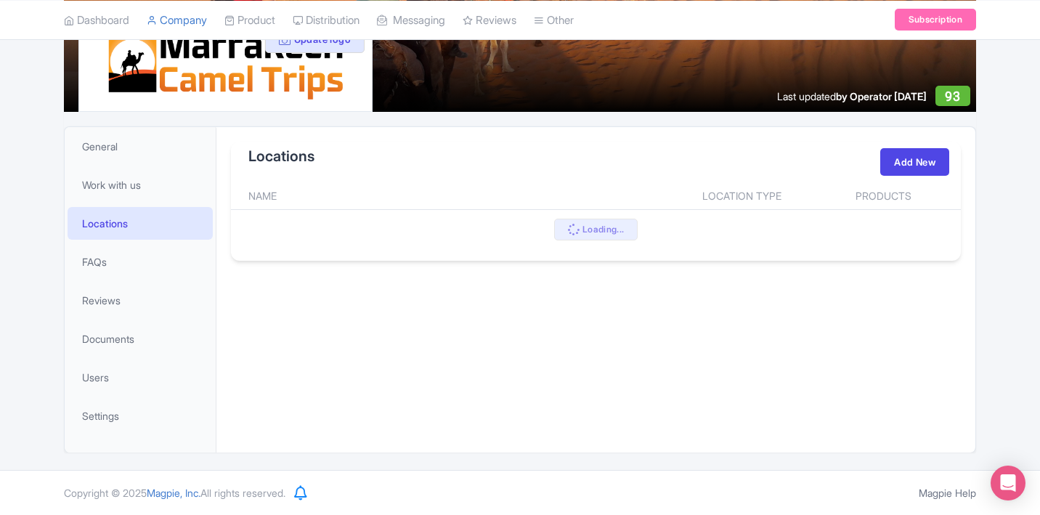
scroll to position [280, 0]
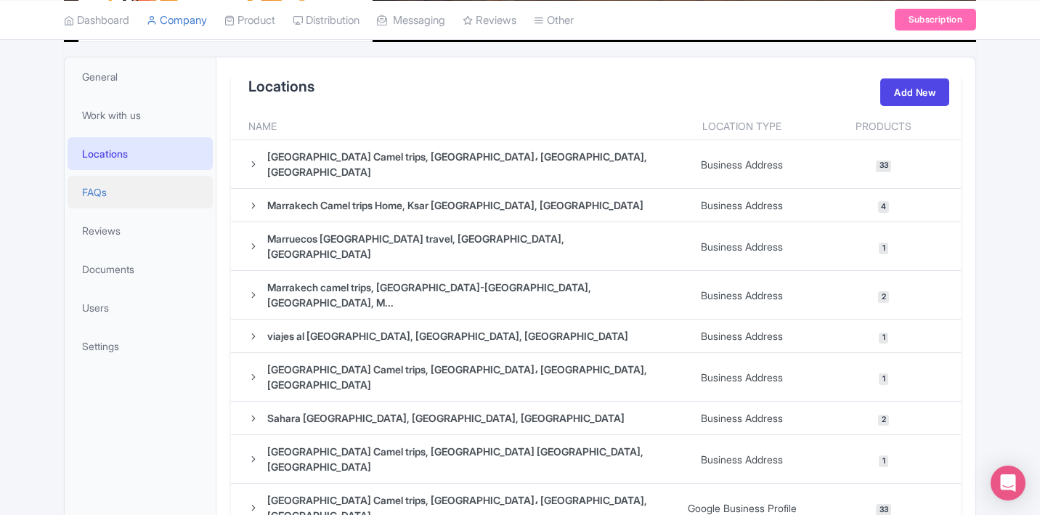
click at [105, 203] on link "FAQs" at bounding box center [140, 192] width 145 height 33
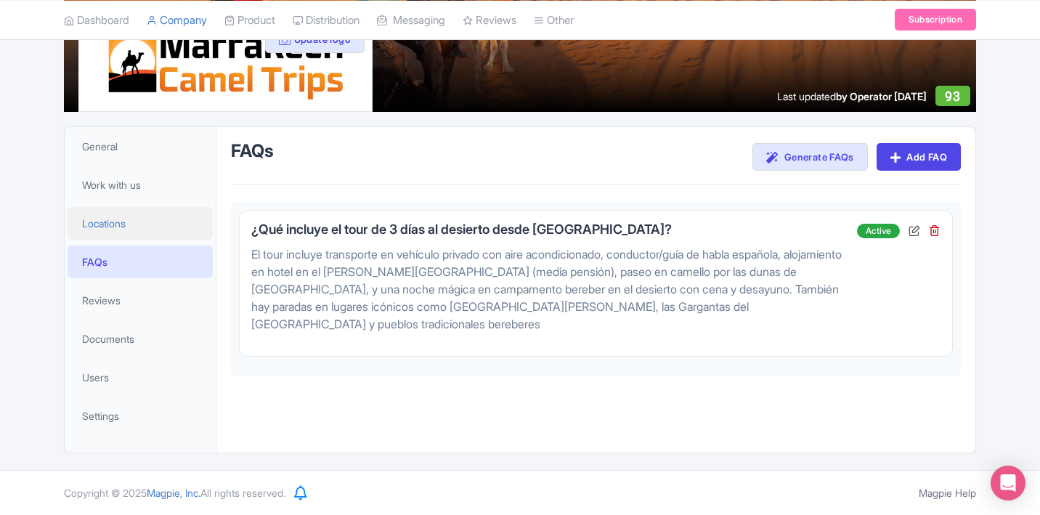
click at [105, 227] on span "Locations" at bounding box center [104, 223] width 44 height 15
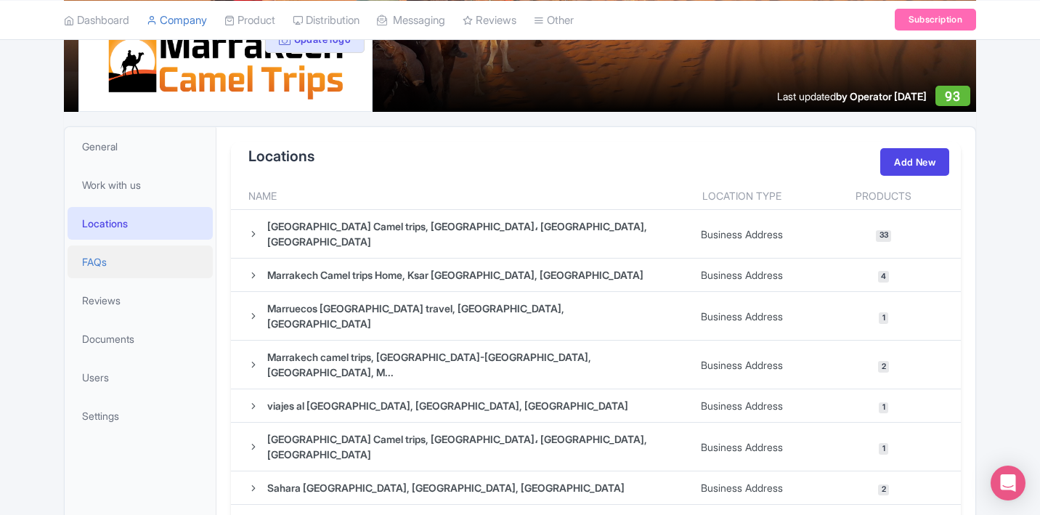
click at [105, 260] on span "FAQs" at bounding box center [94, 261] width 25 height 15
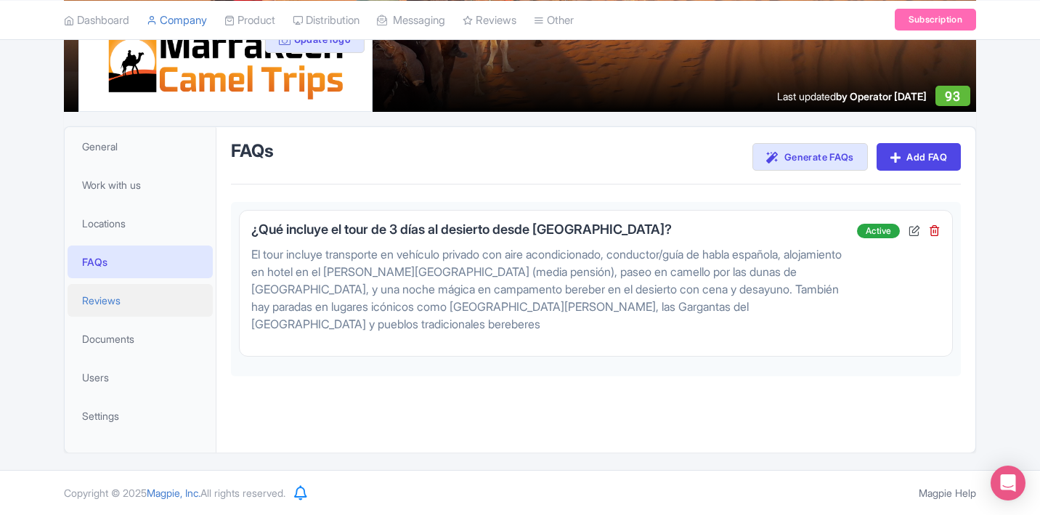
click at [110, 303] on span "Reviews" at bounding box center [101, 300] width 38 height 15
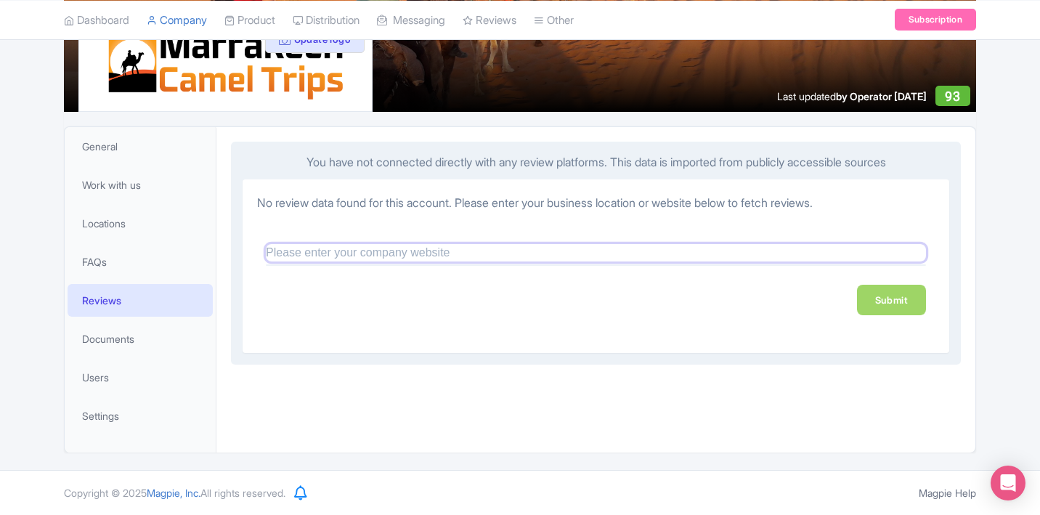
click at [361, 253] on input "text" at bounding box center [596, 252] width 660 height 17
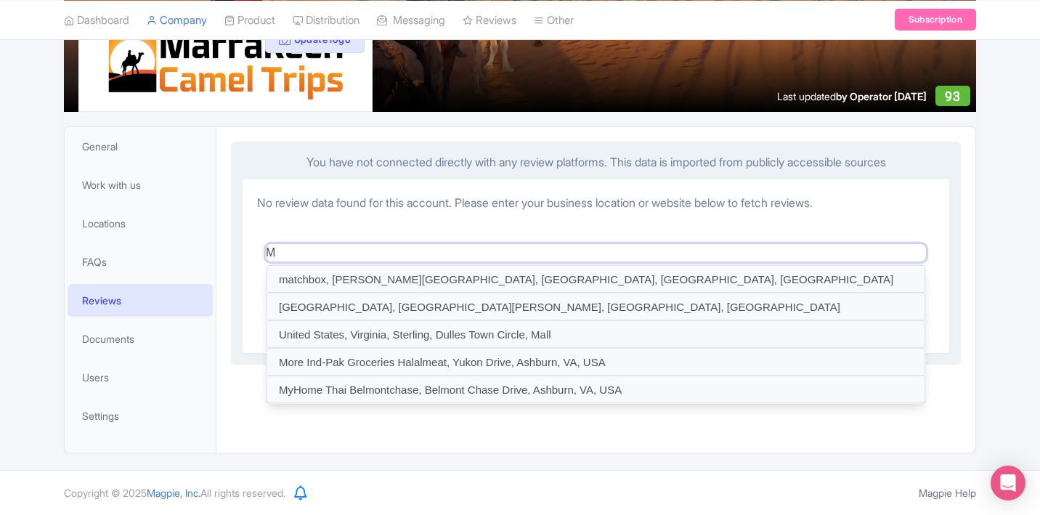
type input "M"
type input "matchbox, Thorndike Street, Ashburn, VA, USA"
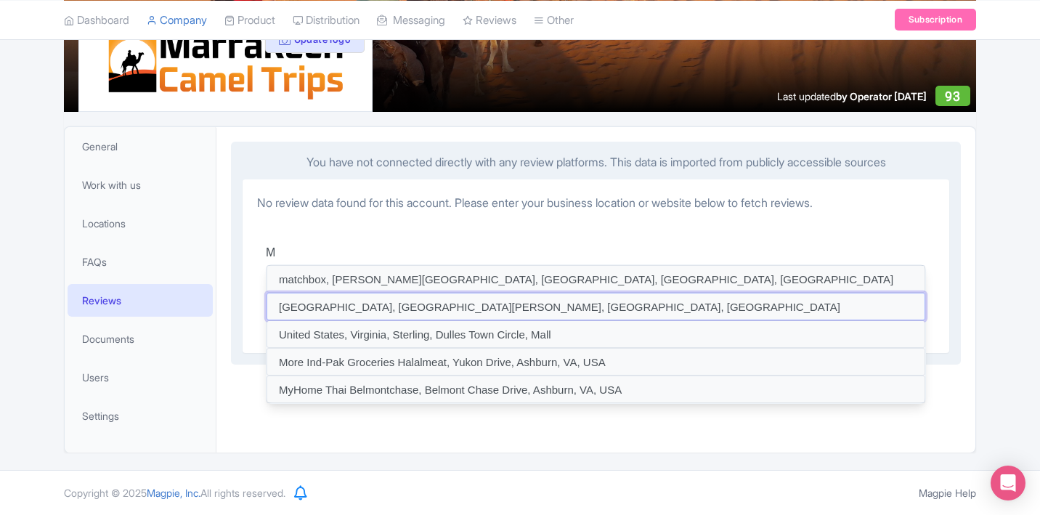
type input "MetLife Stadium, MetLife Stadium Drive, East Rutherford, NJ, USA"
click at [317, 240] on div "M matchbox, Thorndike Street, Ashburn, VA, USA MetLife Stadium, MetLife Stadium…" at bounding box center [595, 279] width 677 height 118
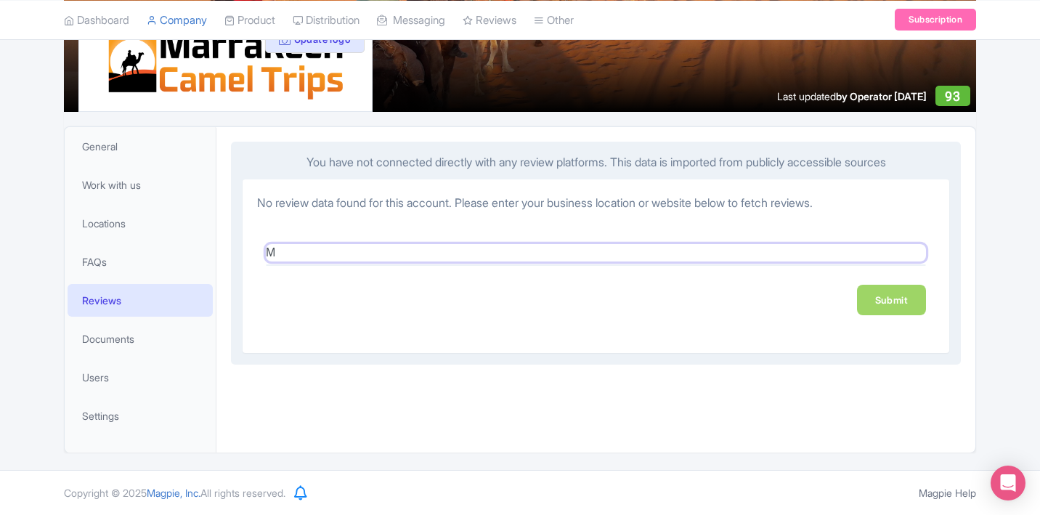
click at [308, 249] on input "M" at bounding box center [596, 252] width 660 height 17
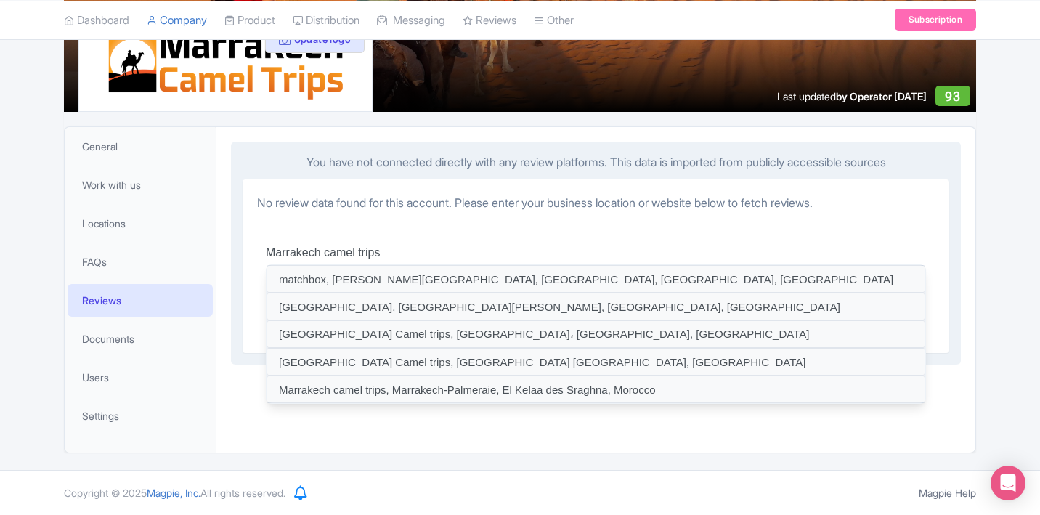
click at [707, 224] on div "Marrakech camel trips matchbox, Thorndike Street, Ashburn, VA, USA MetLife Stad…" at bounding box center [595, 279] width 677 height 118
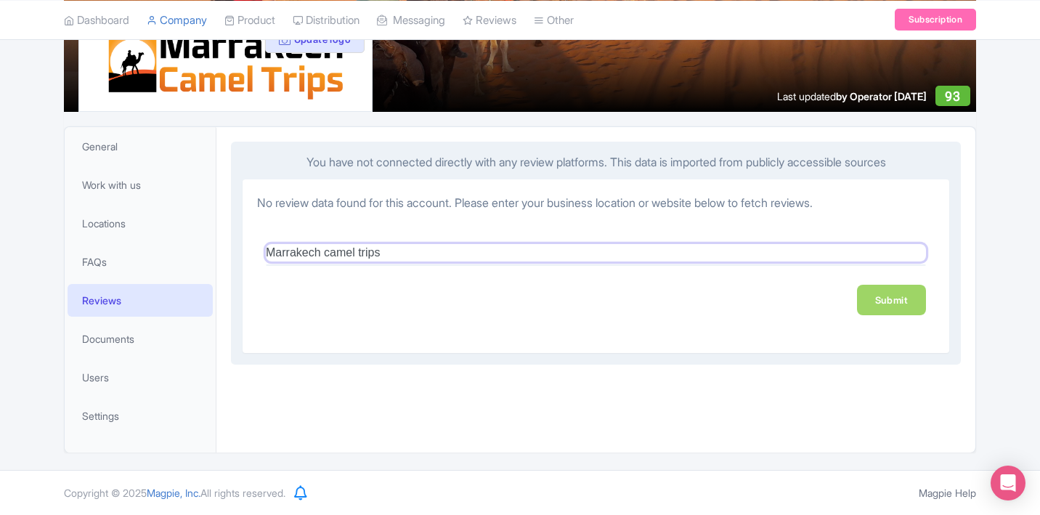
click at [515, 254] on input "Marrakech camel trips" at bounding box center [596, 252] width 660 height 17
click at [362, 248] on input "Marrakech camel trips" at bounding box center [596, 252] width 660 height 17
click at [492, 245] on input "Marrakech camel trips" at bounding box center [596, 252] width 660 height 17
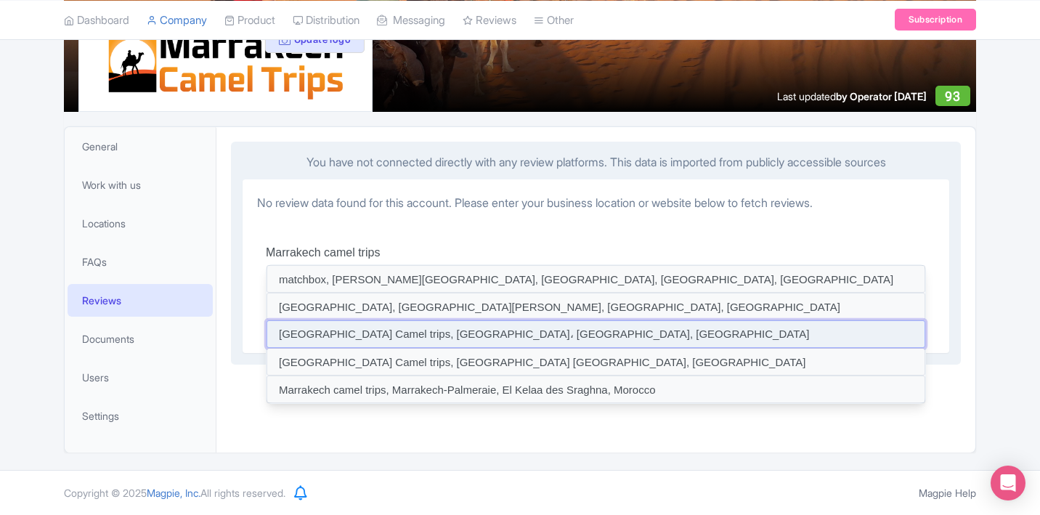
click at [542, 333] on input at bounding box center [595, 334] width 658 height 28
type input "Marrakech Camel trips, Marrakech Street، Merzouga, Morocco"
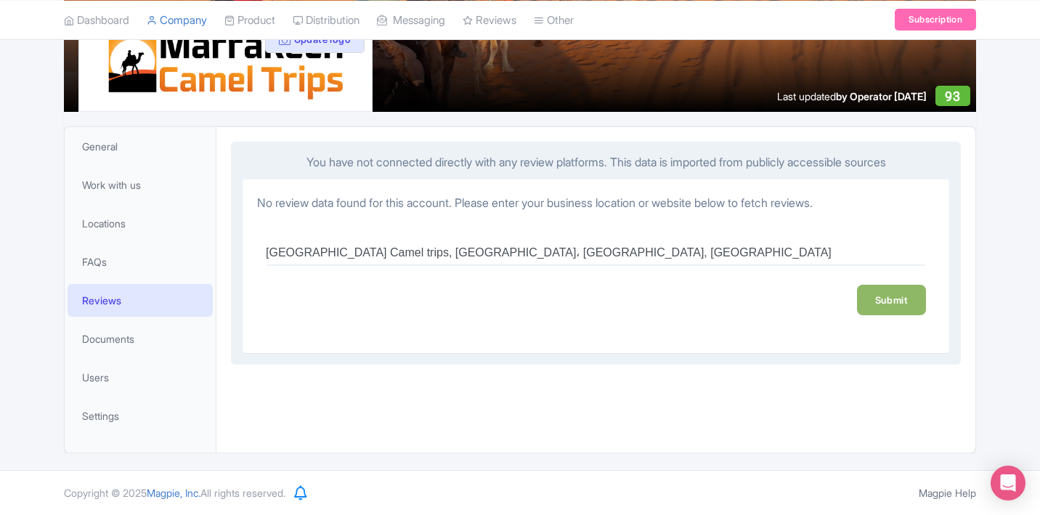
click at [863, 297] on link "Submit" at bounding box center [891, 300] width 69 height 30
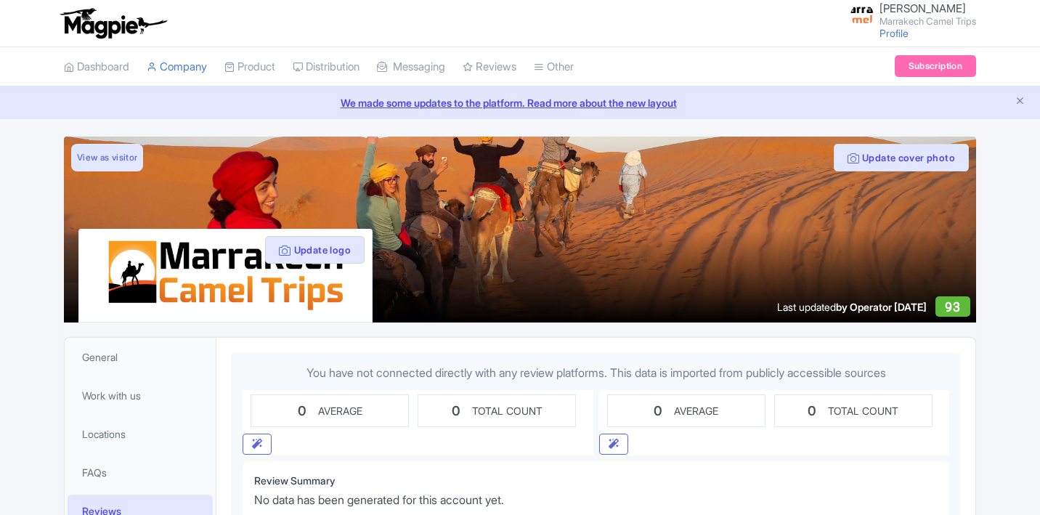
scroll to position [211, 0]
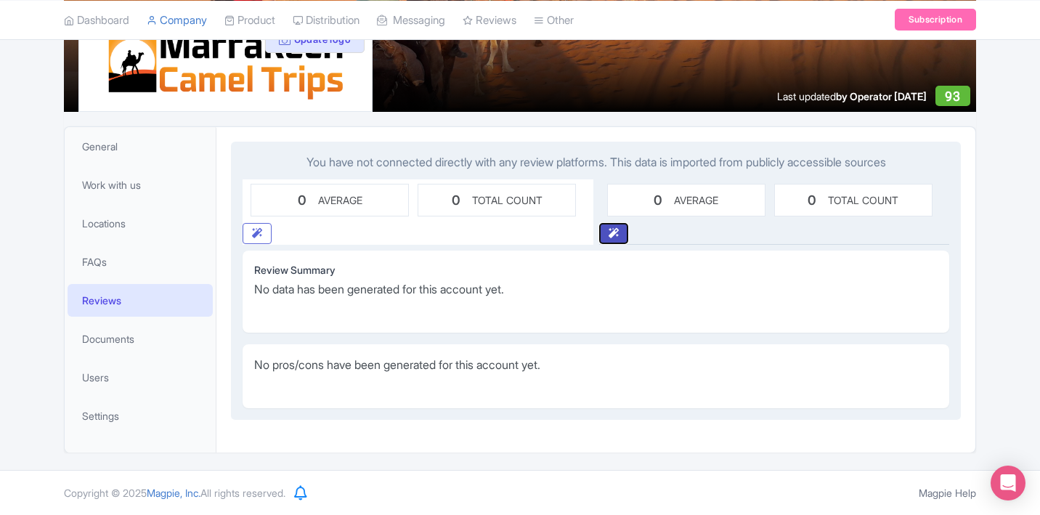
click at [607, 235] on button "button" at bounding box center [613, 233] width 29 height 21
click at [688, 207] on div "AVERAGE" at bounding box center [696, 199] width 44 height 15
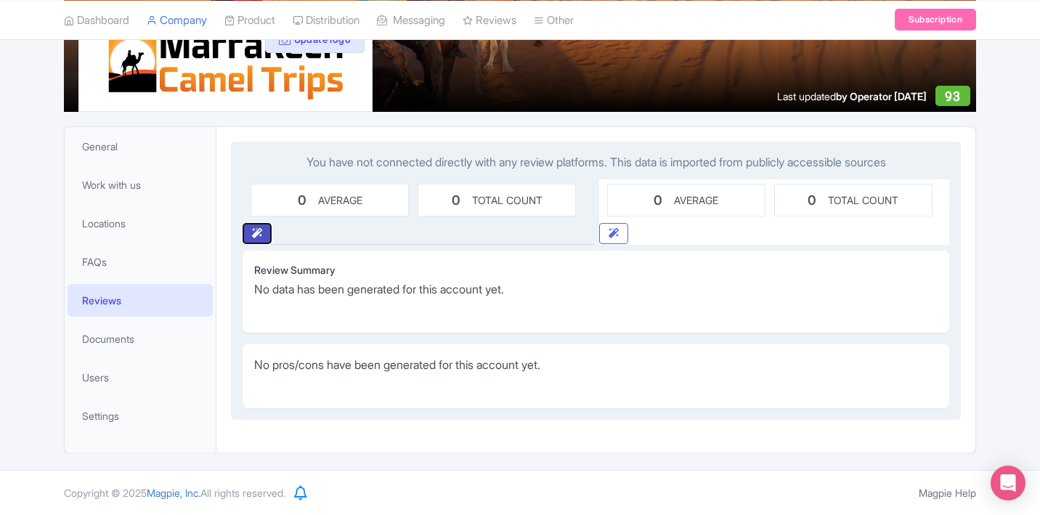
click at [249, 235] on button "button" at bounding box center [256, 233] width 29 height 21
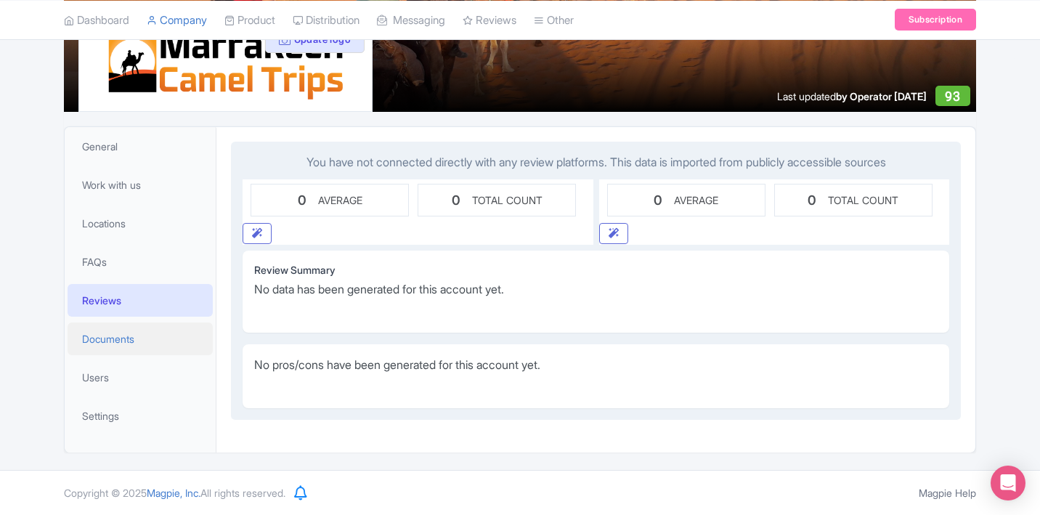
click at [123, 338] on span "Documents" at bounding box center [108, 338] width 52 height 15
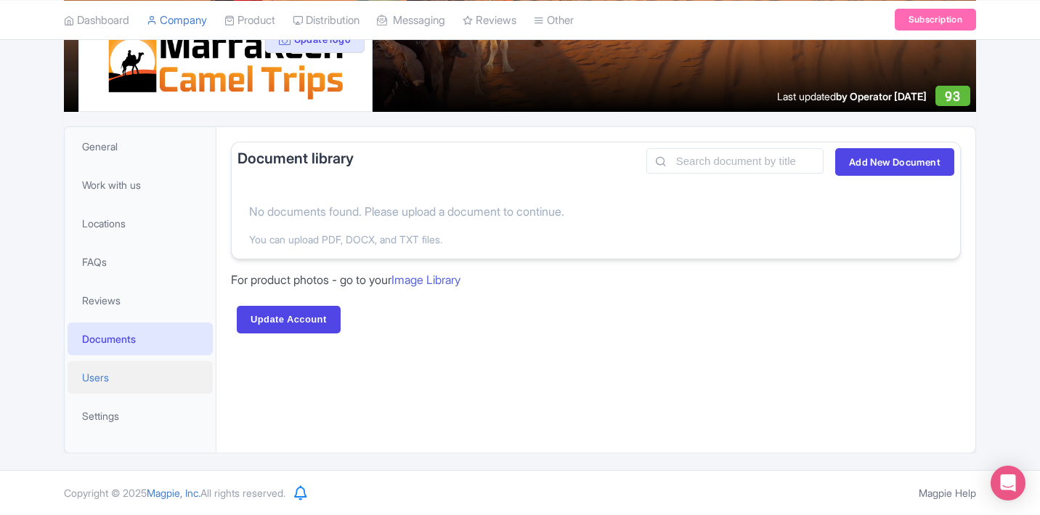
click at [95, 378] on span "Users" at bounding box center [95, 377] width 27 height 15
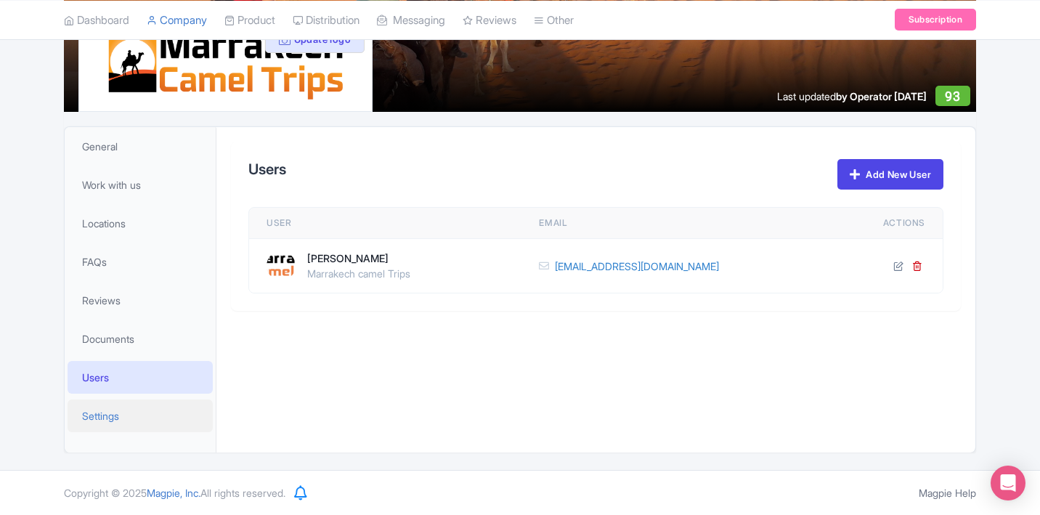
click at [113, 414] on span "Settings" at bounding box center [100, 415] width 37 height 15
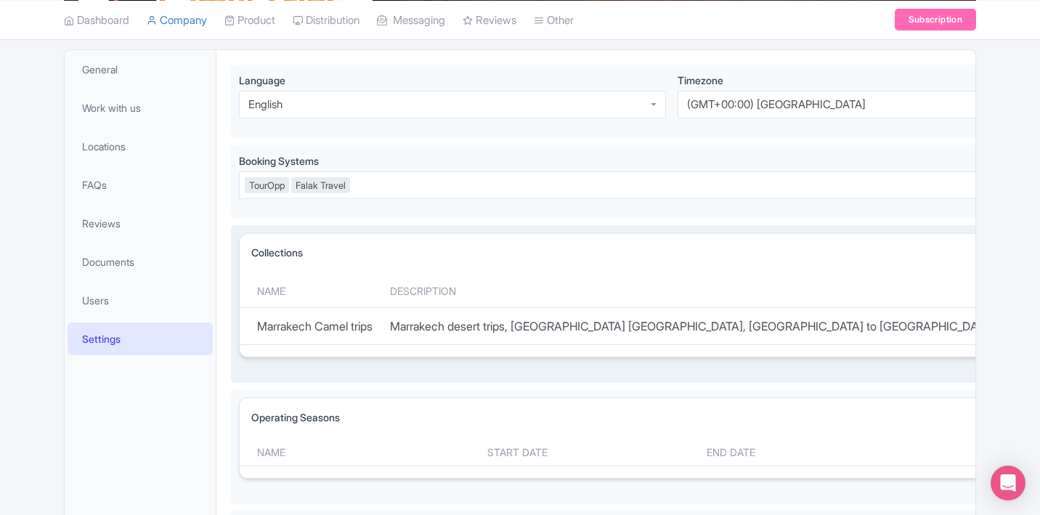
scroll to position [292, 0]
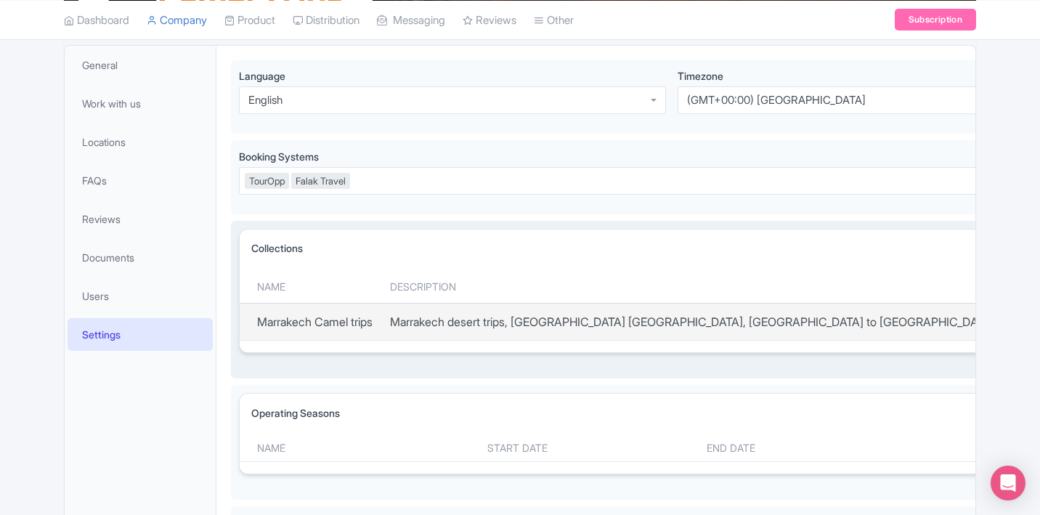
click at [476, 316] on td "Marrakech desert trips, Fes Desert tours, Marrakech to Merzouga desert tours, C…" at bounding box center [861, 321] width 961 height 36
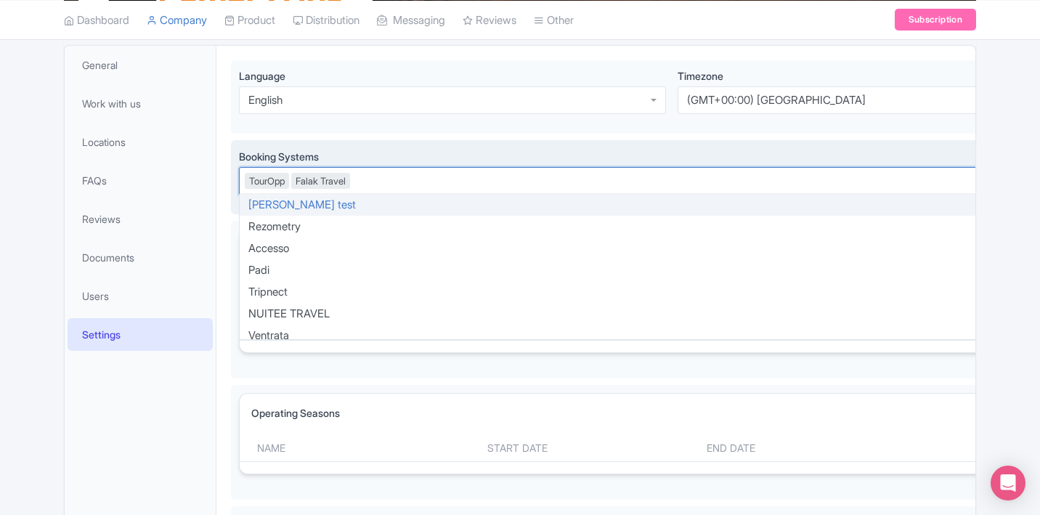
click at [367, 178] on div "TourOpp Falak Travel" at bounding box center [671, 181] width 865 height 28
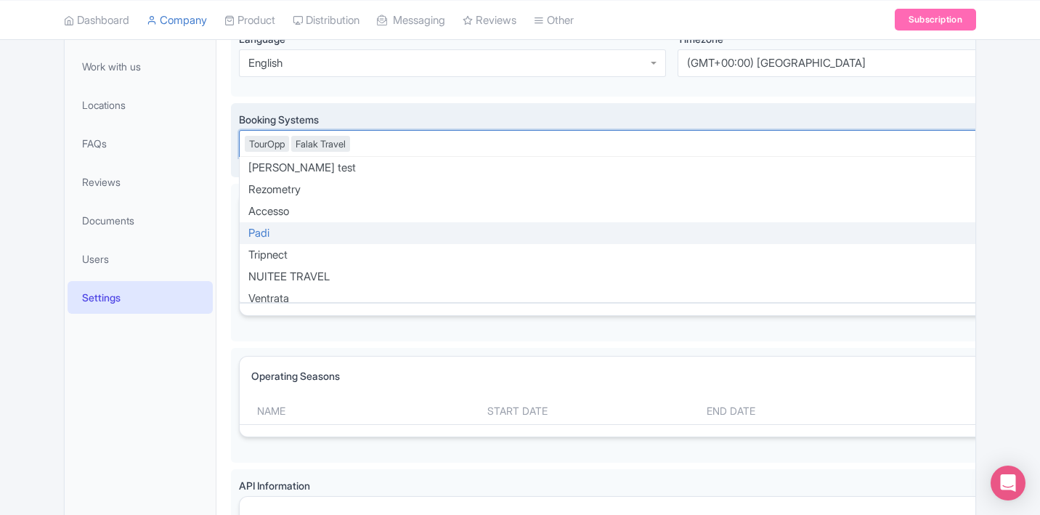
scroll to position [330, 0]
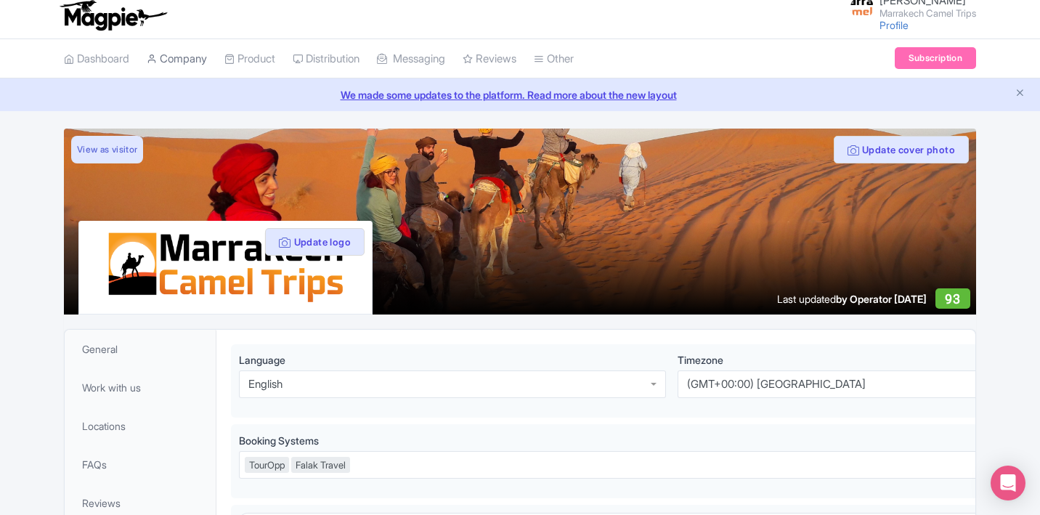
scroll to position [0, 0]
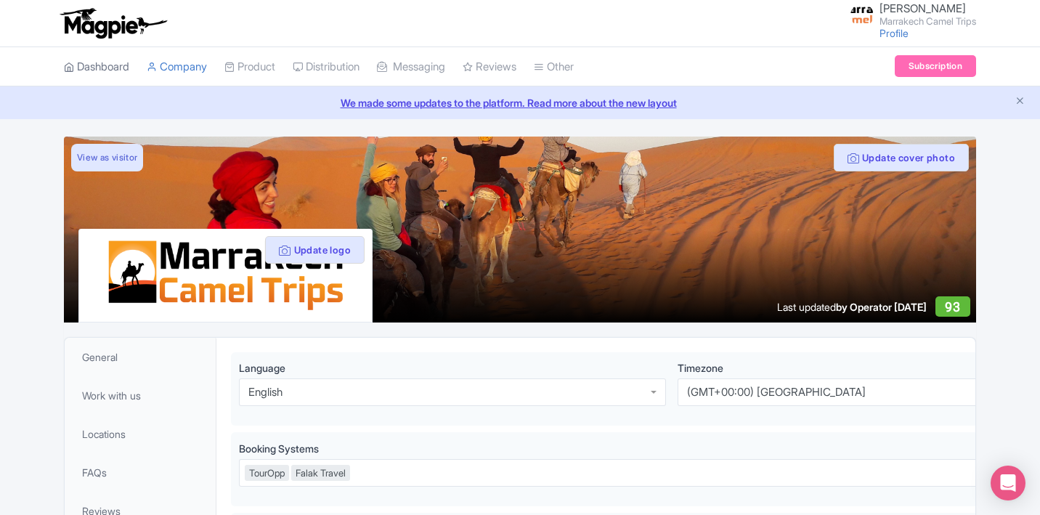
click at [120, 69] on link "Dashboard" at bounding box center [96, 67] width 65 height 40
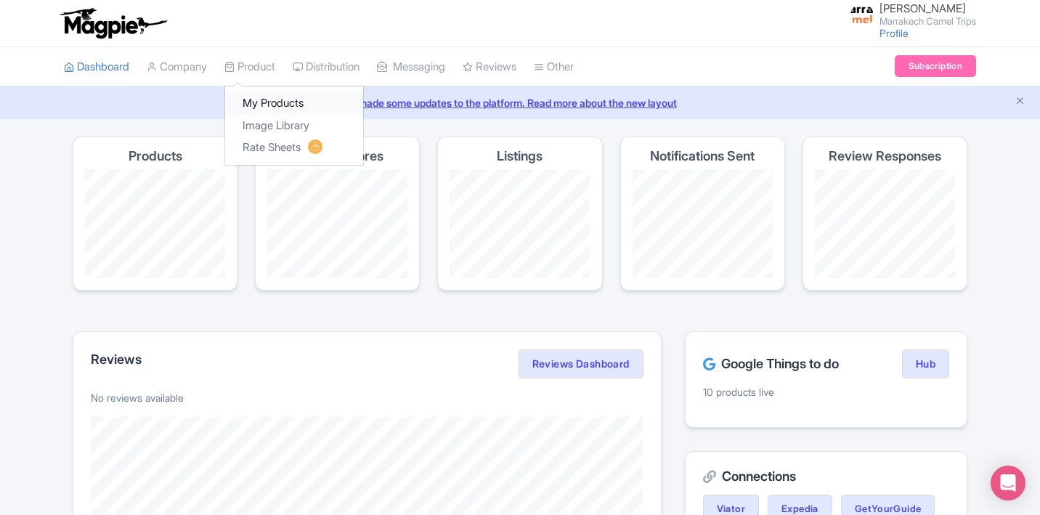
click at [269, 96] on link "My Products" at bounding box center [294, 103] width 138 height 23
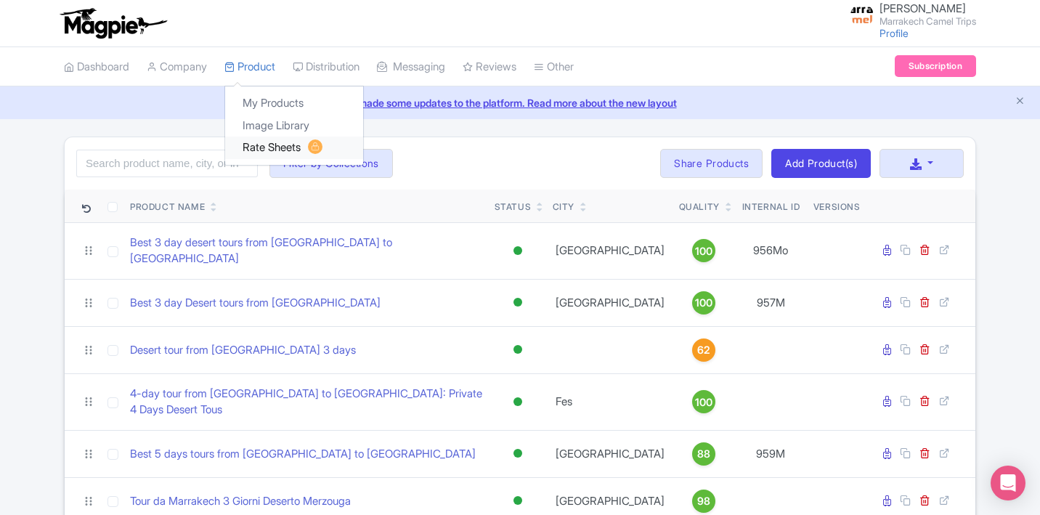
click at [275, 152] on link "Rate Sheets" at bounding box center [294, 147] width 138 height 23
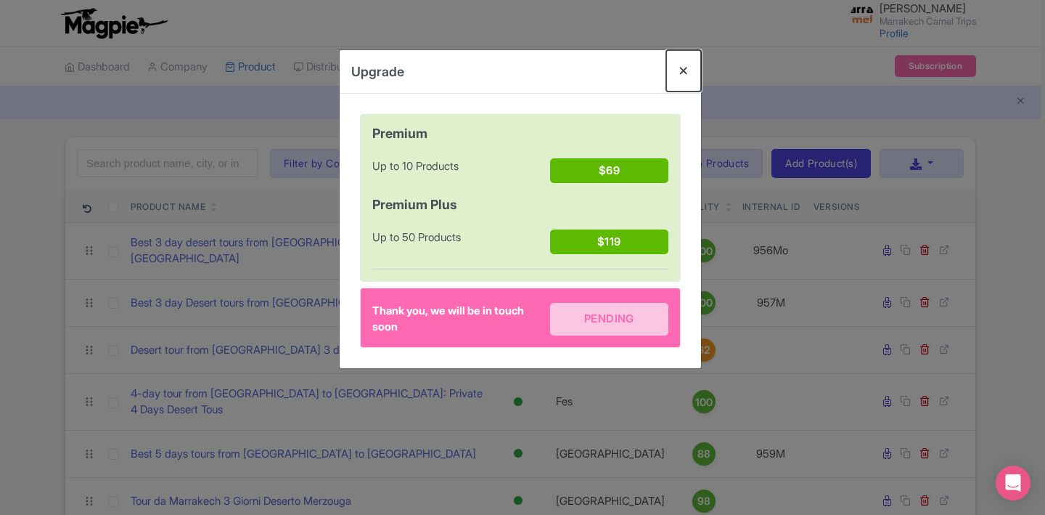
click at [674, 69] on button "Close" at bounding box center [683, 70] width 35 height 41
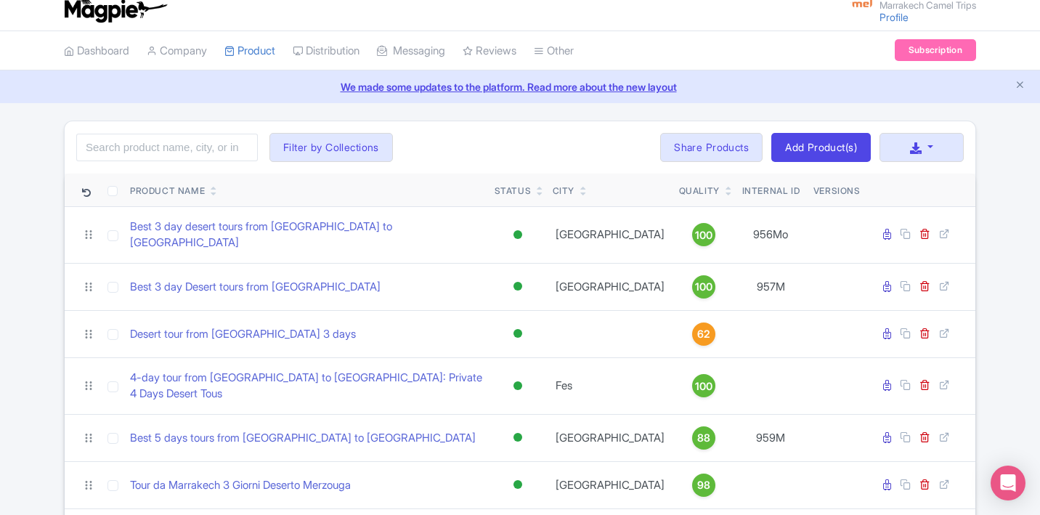
scroll to position [43, 0]
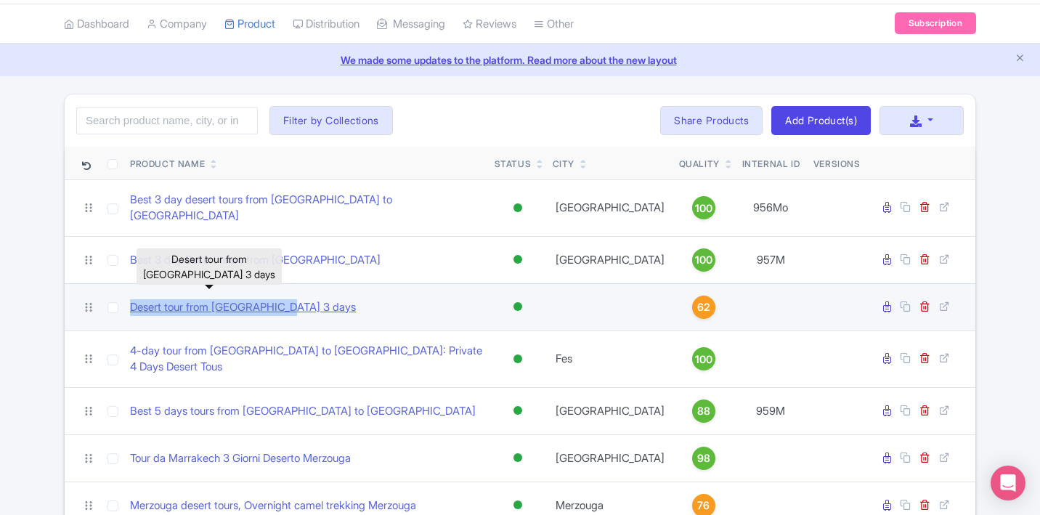
drag, startPoint x: 309, startPoint y: 297, endPoint x: 130, endPoint y: 294, distance: 179.3
click at [130, 299] on div "Desert tour from Agadir 3 days" at bounding box center [306, 307] width 353 height 17
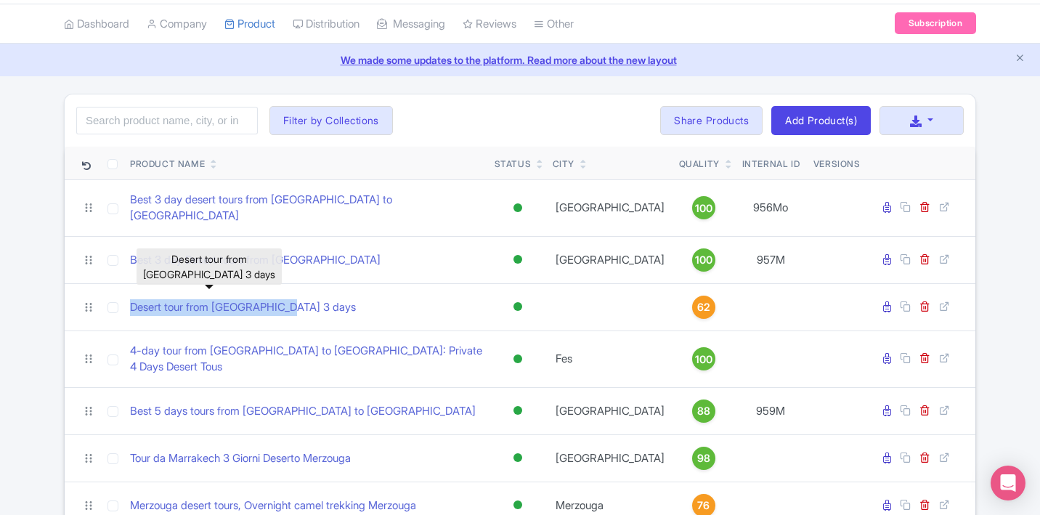
copy link "Desert tour from Agadir 3 days"
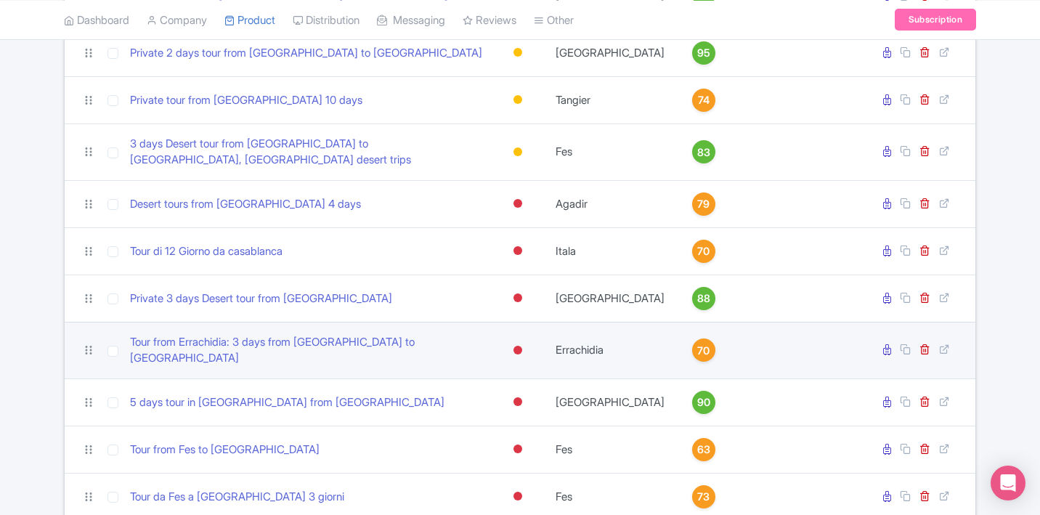
scroll to position [1282, 0]
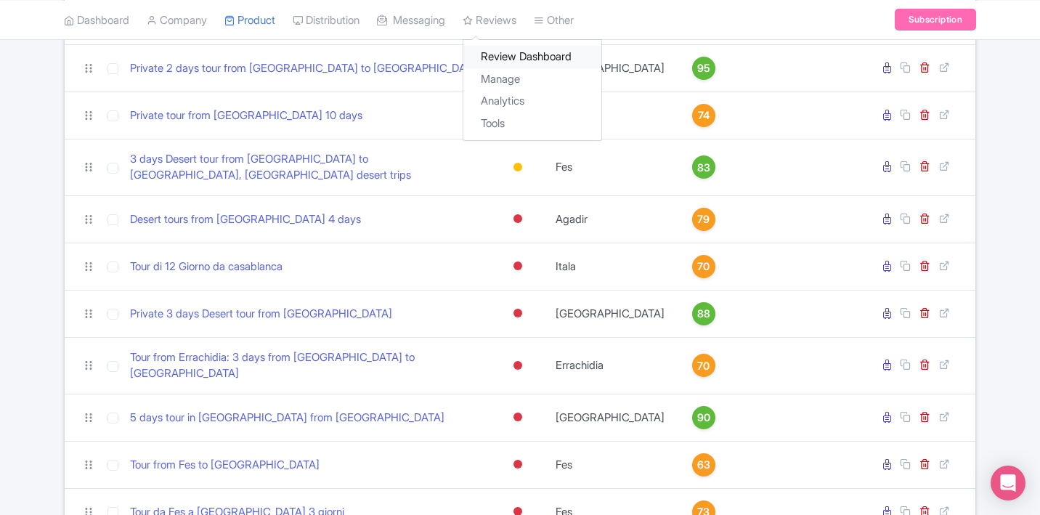
click at [526, 55] on link "Review Dashboard" at bounding box center [532, 57] width 138 height 23
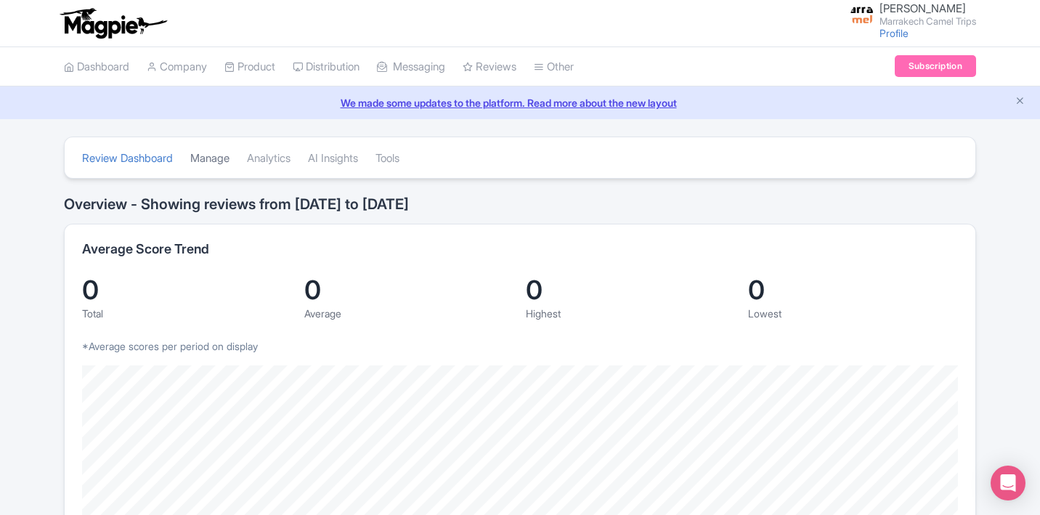
click at [197, 151] on link "Manage" at bounding box center [209, 159] width 39 height 40
click at [213, 164] on link "Manage" at bounding box center [209, 159] width 39 height 40
click at [229, 164] on link "Manage" at bounding box center [209, 159] width 39 height 40
